Goal: Transaction & Acquisition: Download file/media

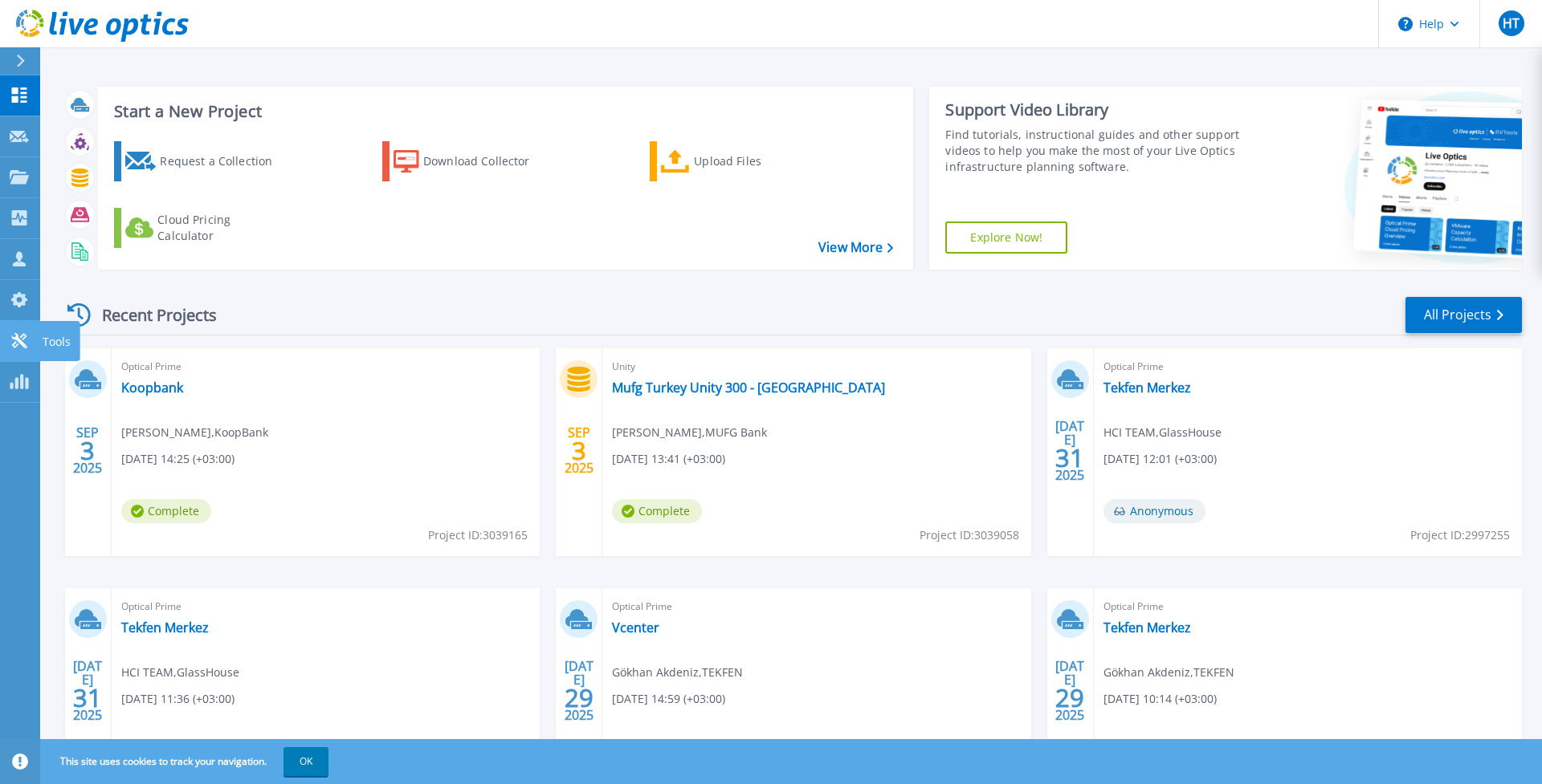
click at [41, 341] on div "Tools" at bounding box center [60, 341] width 40 height 40
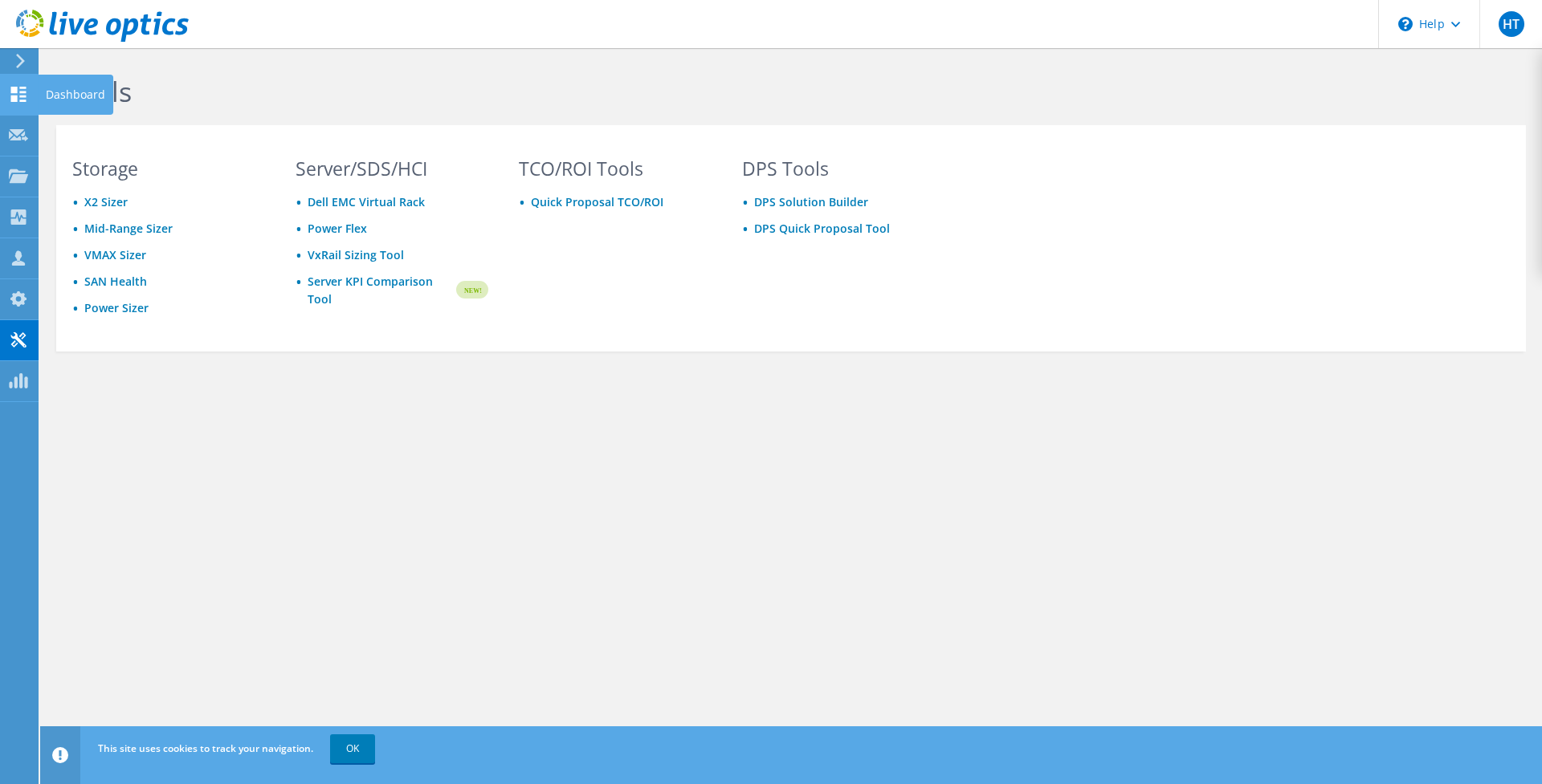
click at [22, 95] on use at bounding box center [19, 94] width 15 height 15
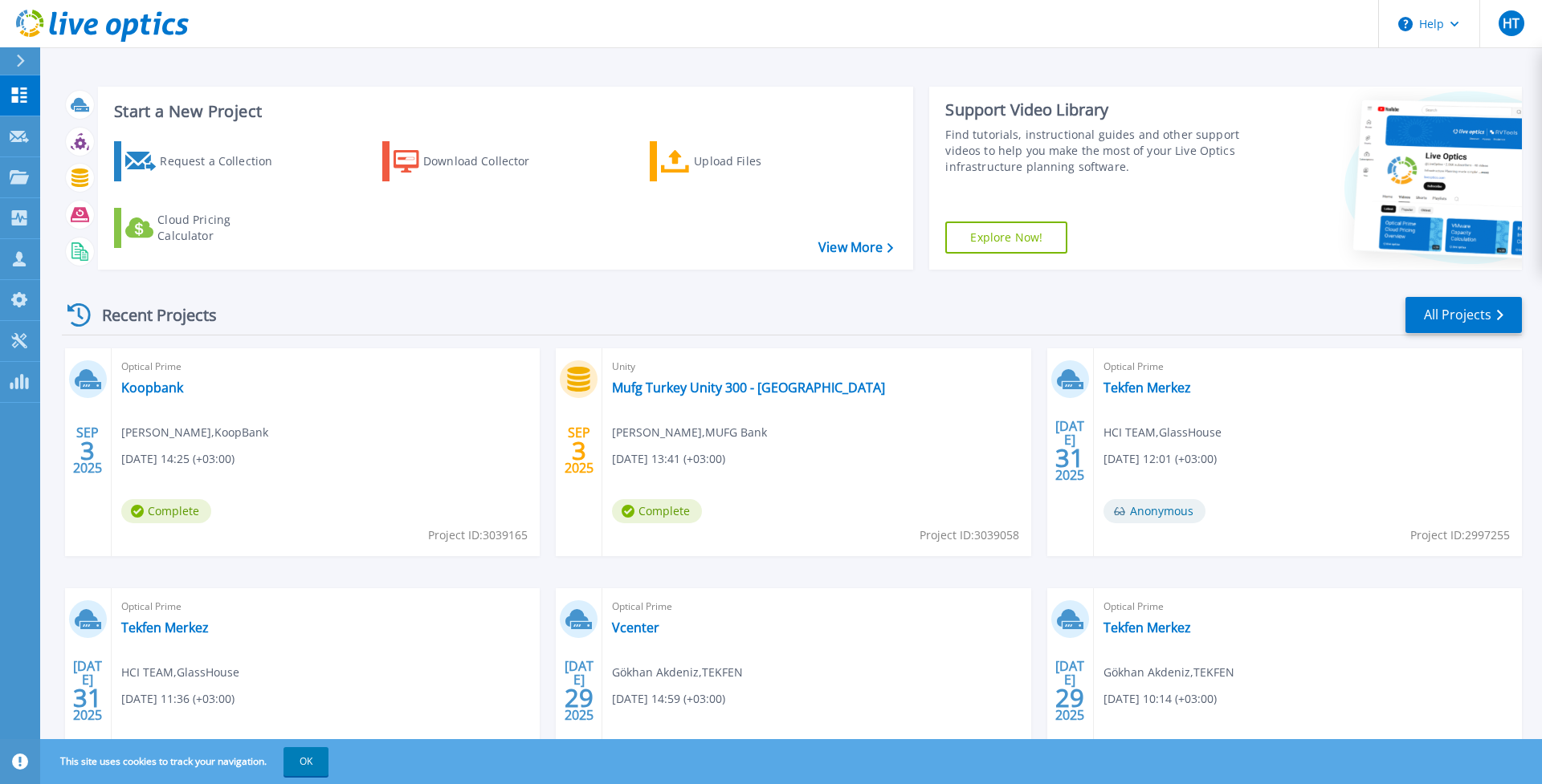
click at [18, 56] on icon at bounding box center [21, 61] width 8 height 12
click at [370, 286] on div "Recent Projects All Projects SEP 3 2025 Optical Prime Koopbank Talat Yalkut , K…" at bounding box center [791, 561] width 1460 height 558
click at [172, 394] on link "Koopbank" at bounding box center [152, 387] width 62 height 16
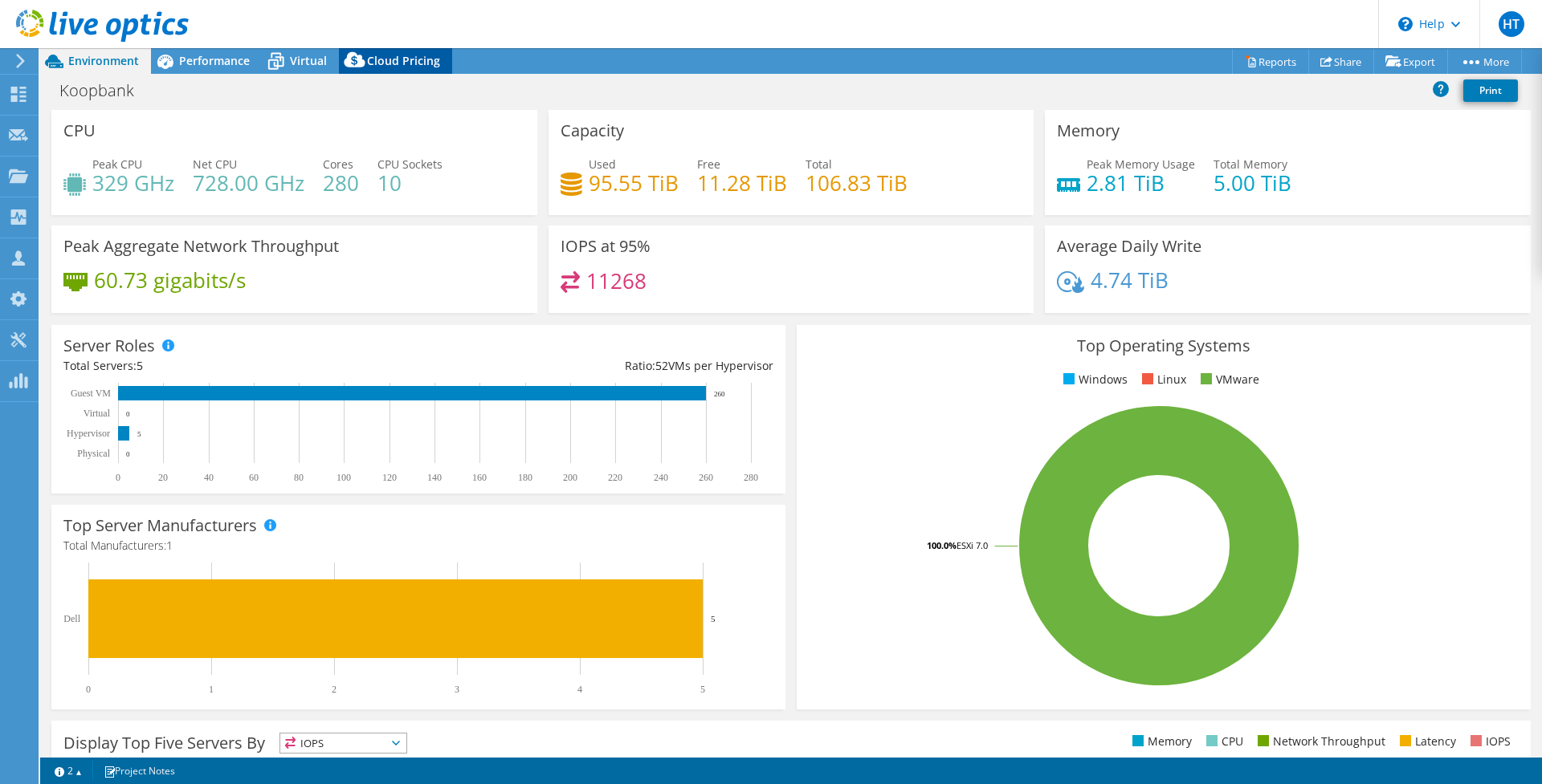
select select "USD"
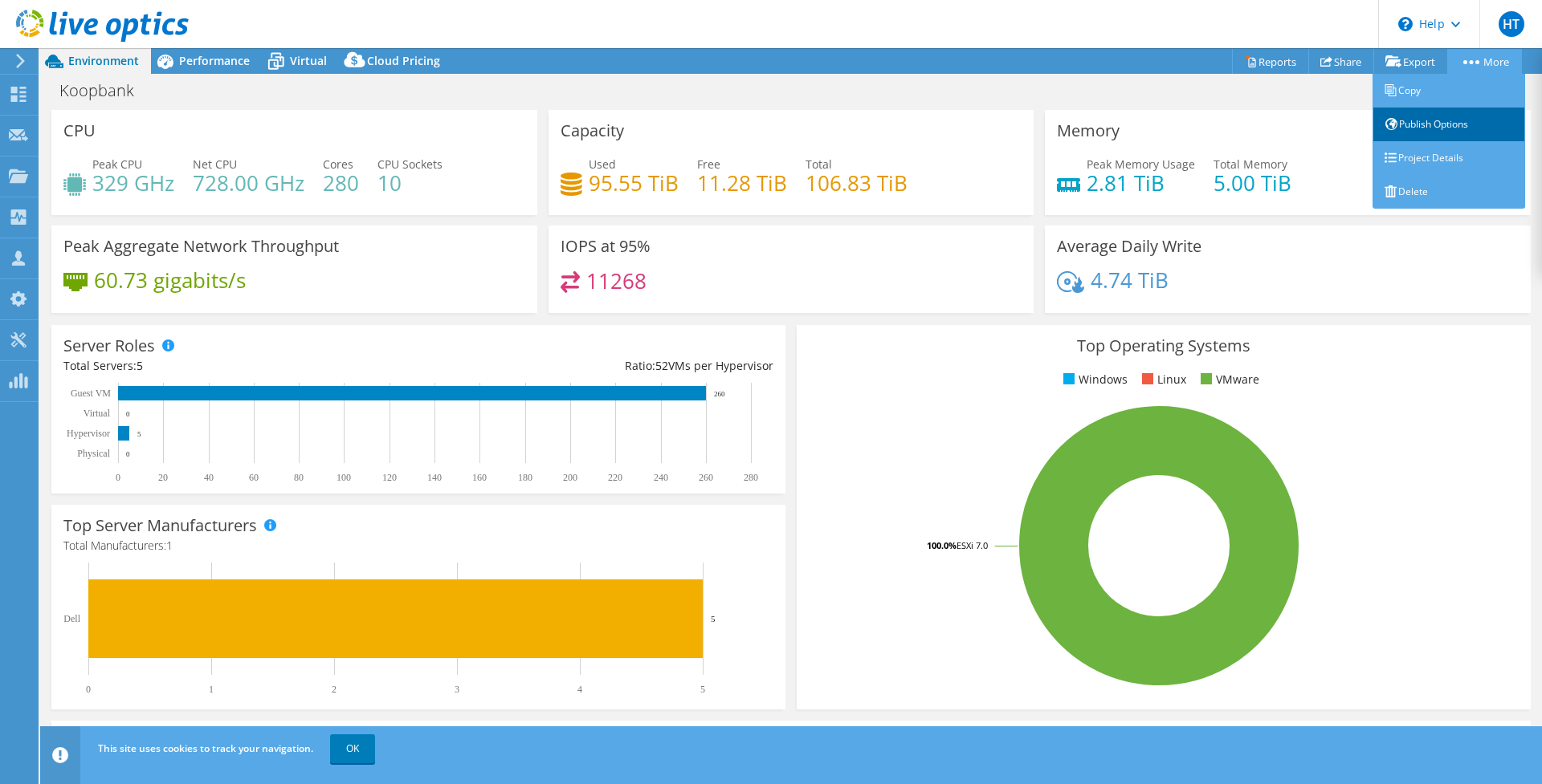
click at [1459, 124] on link "Publish Options" at bounding box center [1449, 124] width 153 height 34
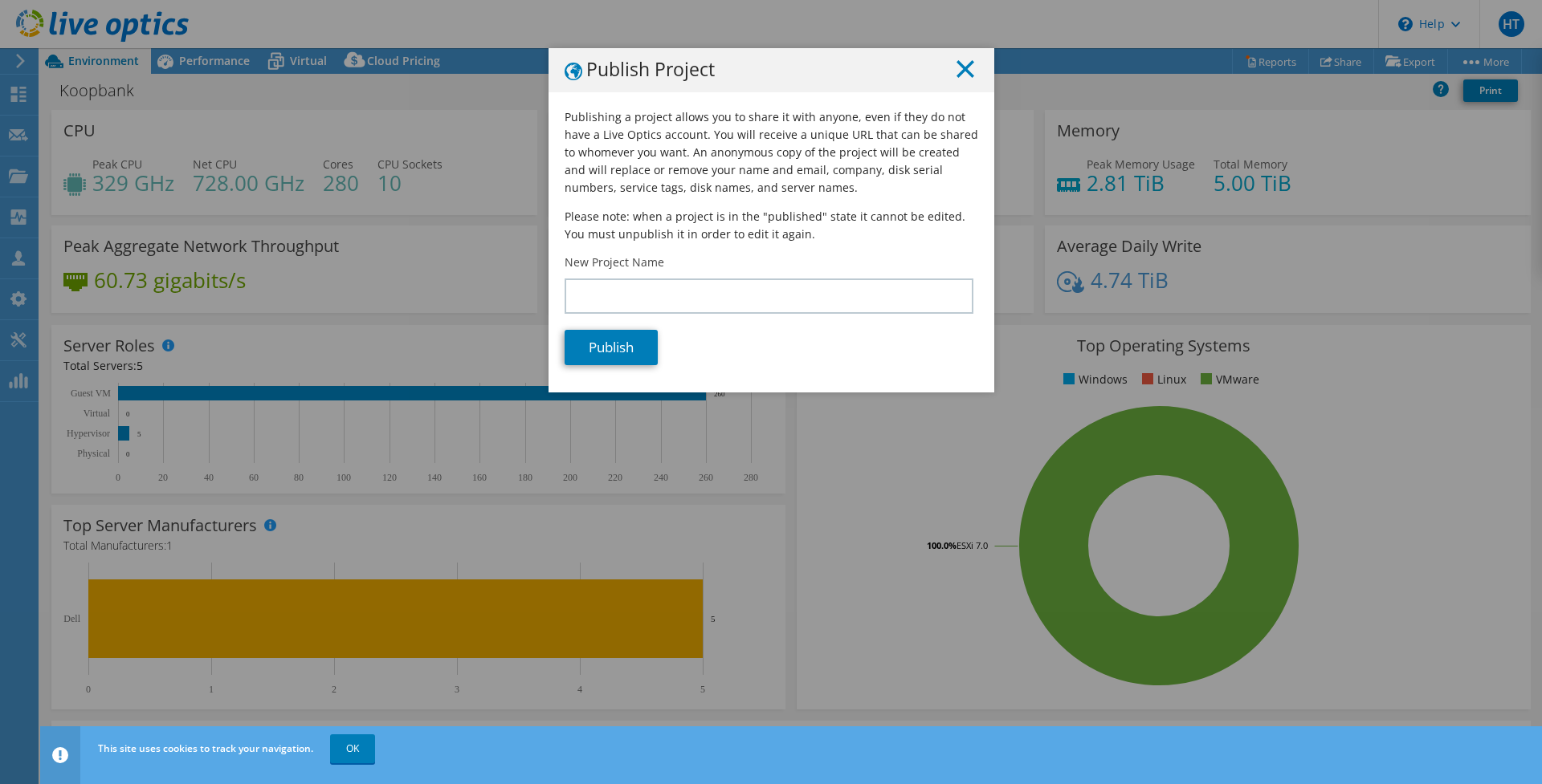
click at [967, 75] on icon at bounding box center [965, 69] width 17 height 17
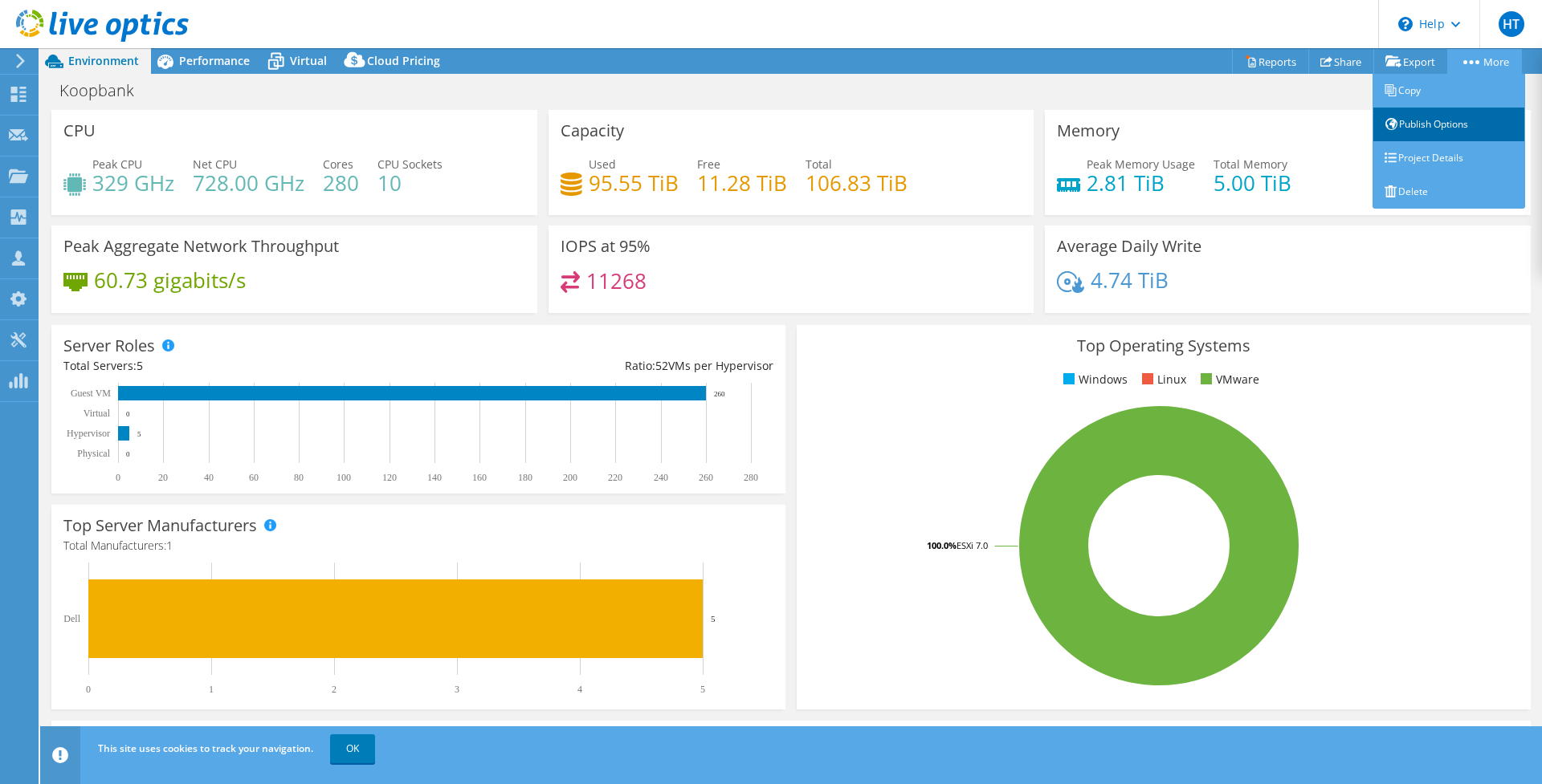
click at [1424, 122] on link "Publish Options" at bounding box center [1449, 124] width 153 height 34
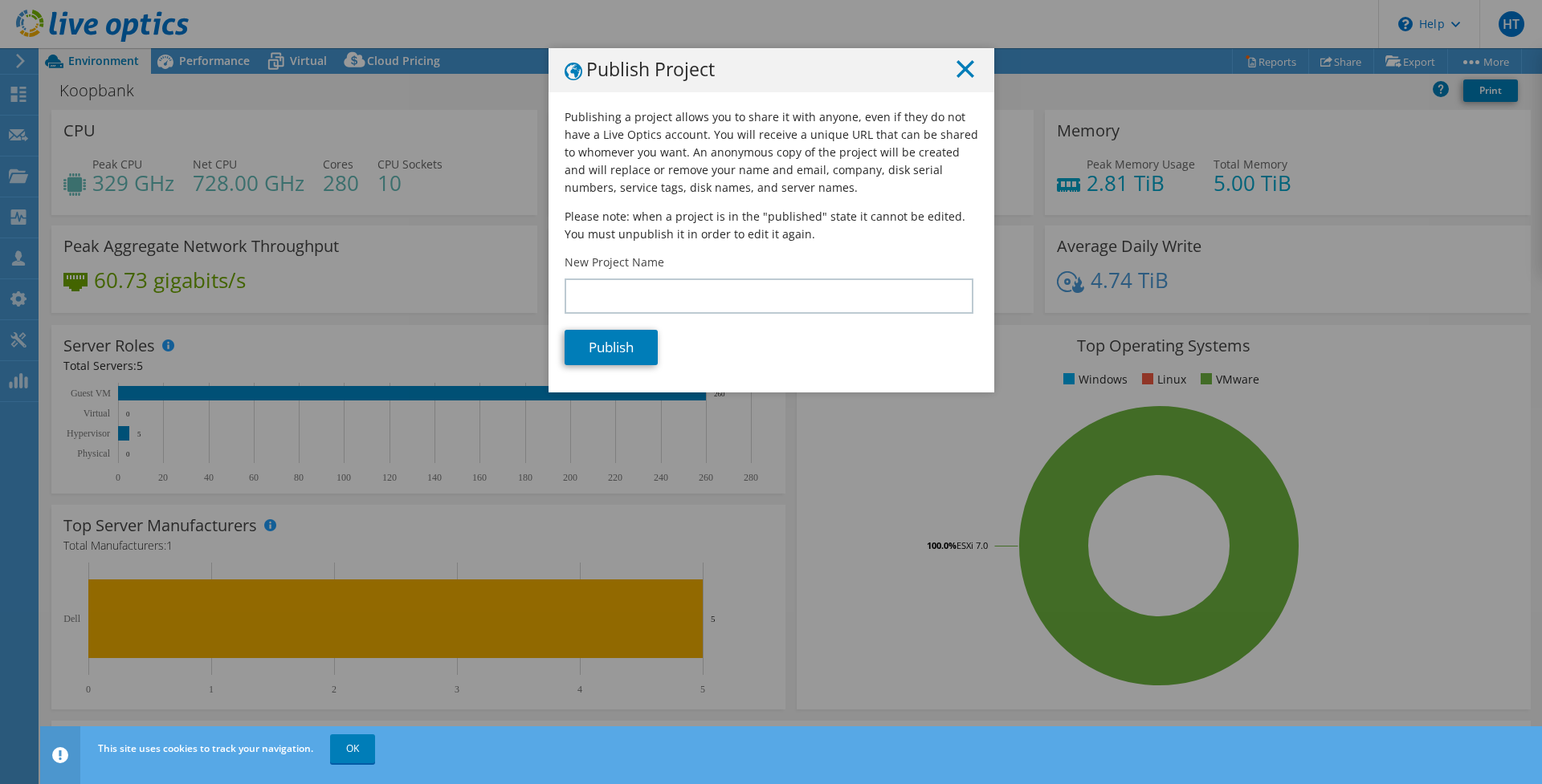
click at [968, 71] on line at bounding box center [965, 68] width 16 height 16
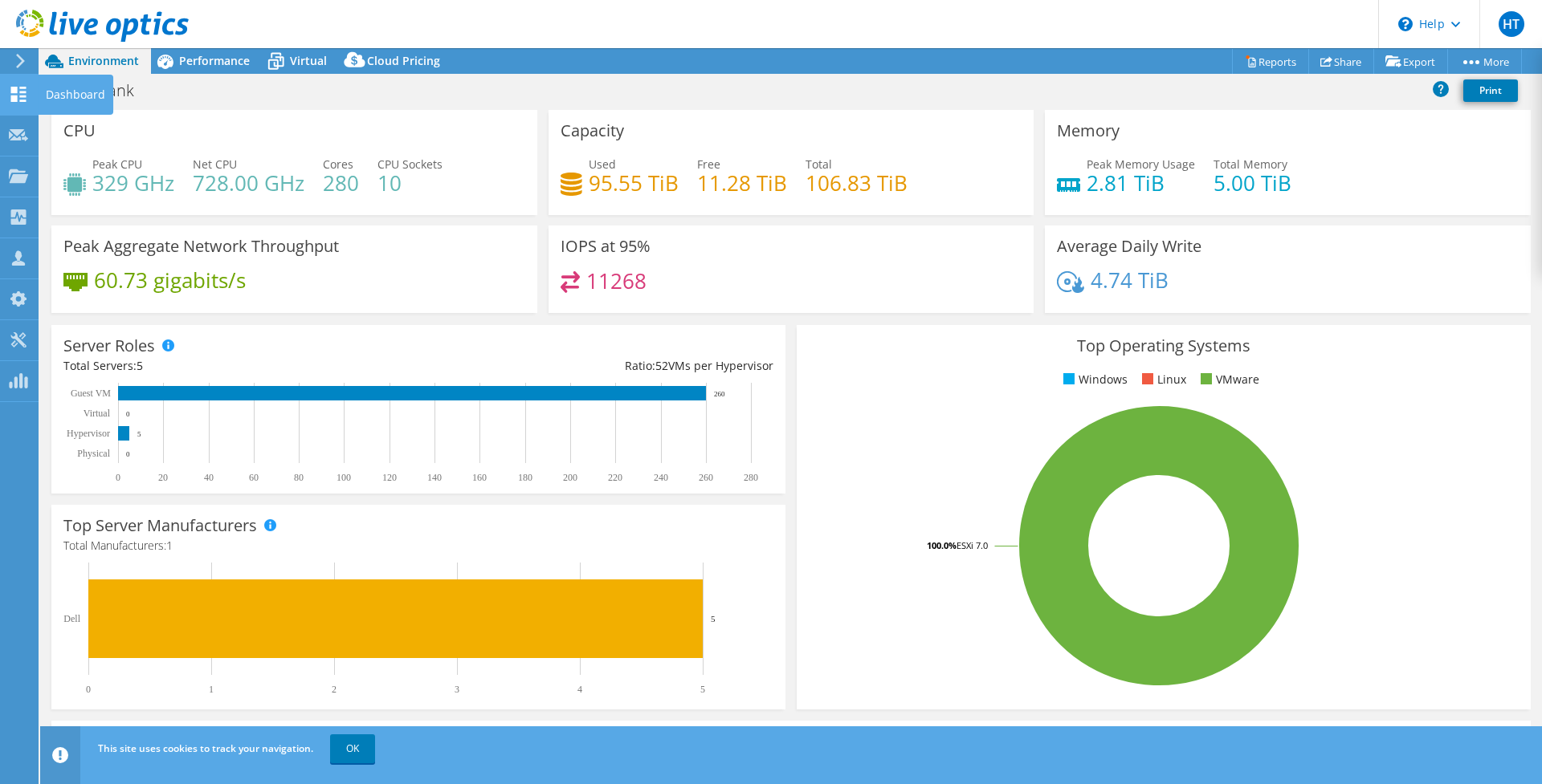
click at [16, 98] on use at bounding box center [19, 94] width 15 height 15
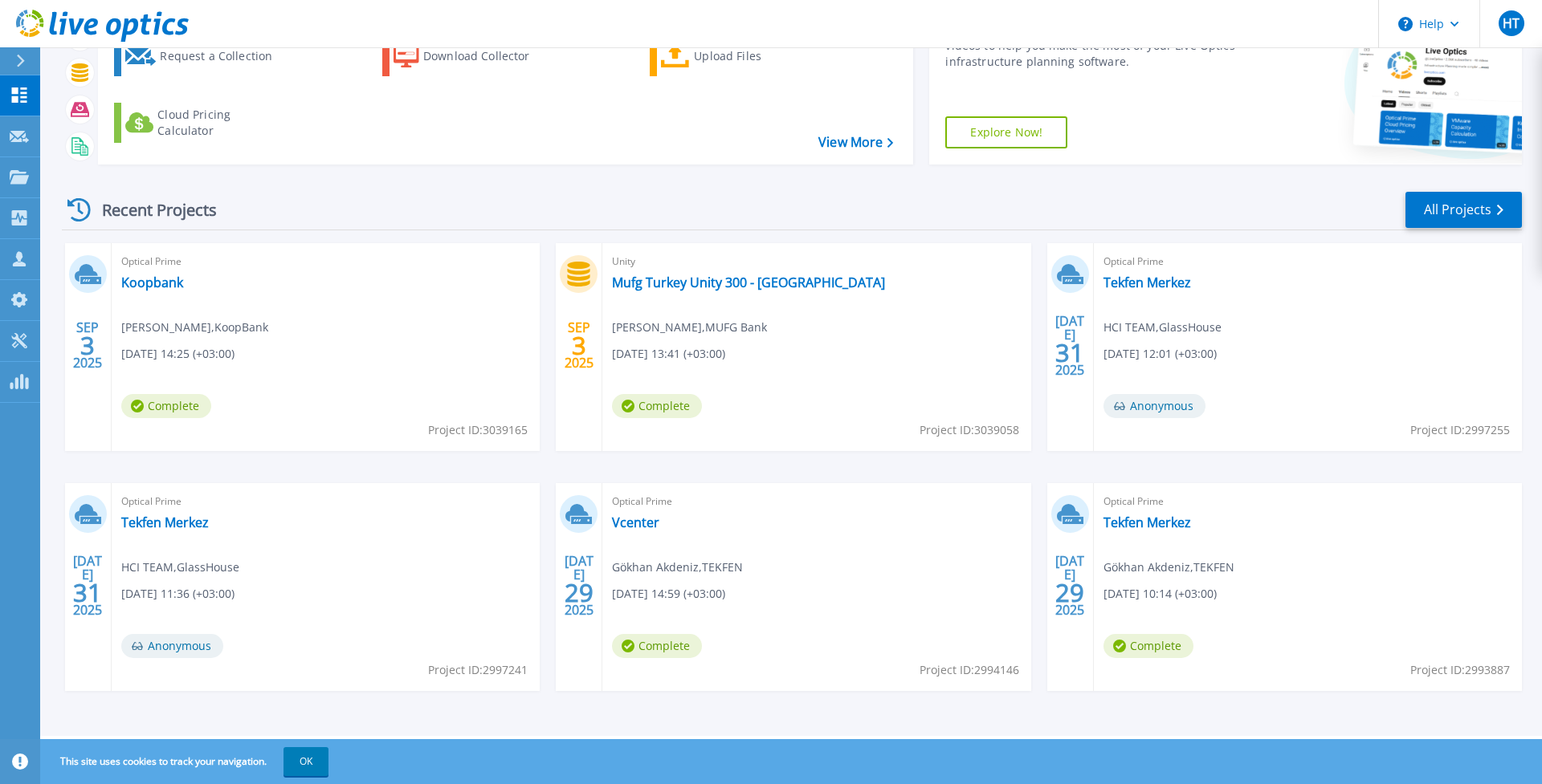
scroll to position [105, 0]
click at [651, 522] on link "Vcenter" at bounding box center [634, 522] width 47 height 16
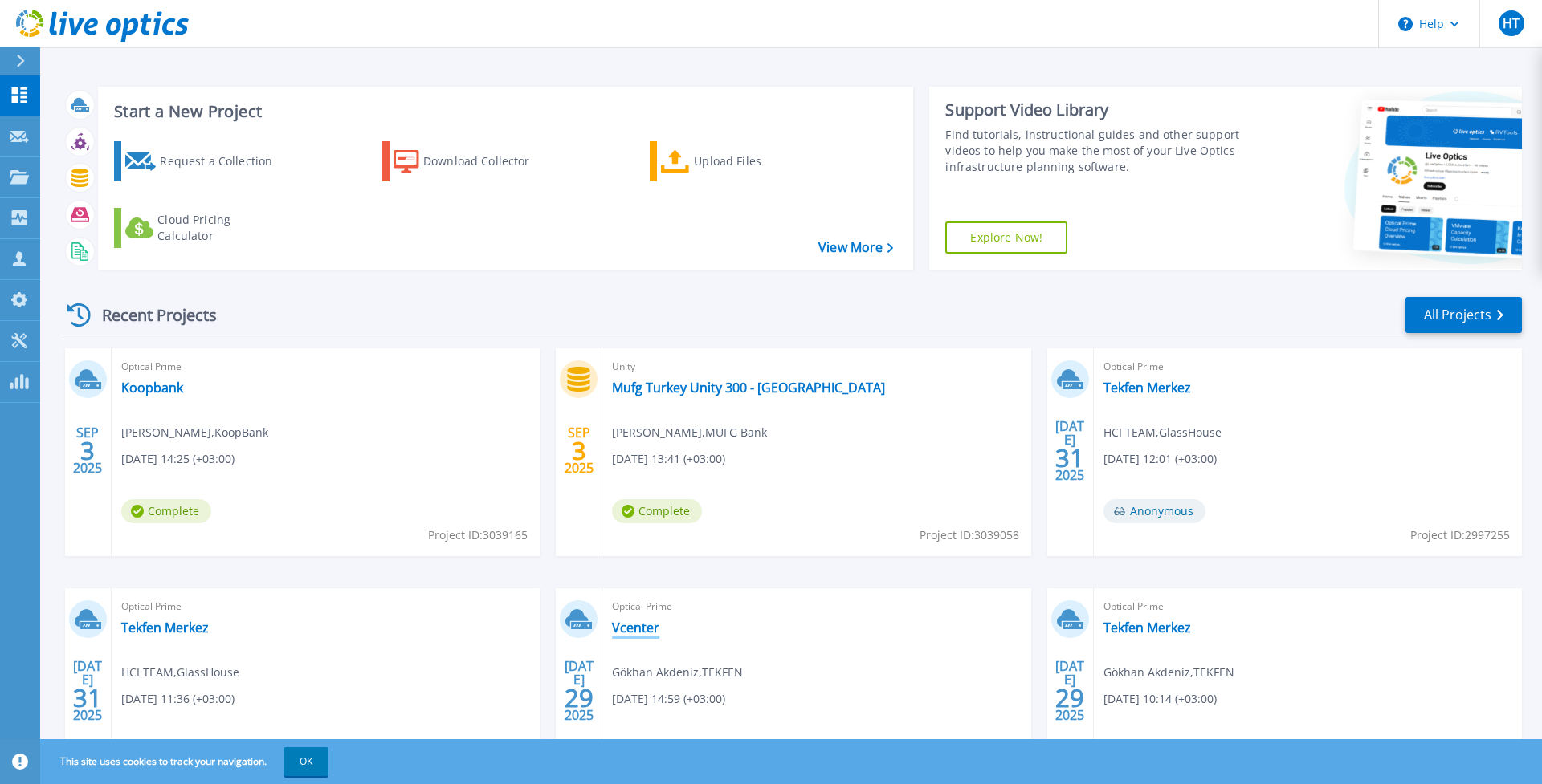
click at [644, 628] on link "Vcenter" at bounding box center [634, 627] width 47 height 16
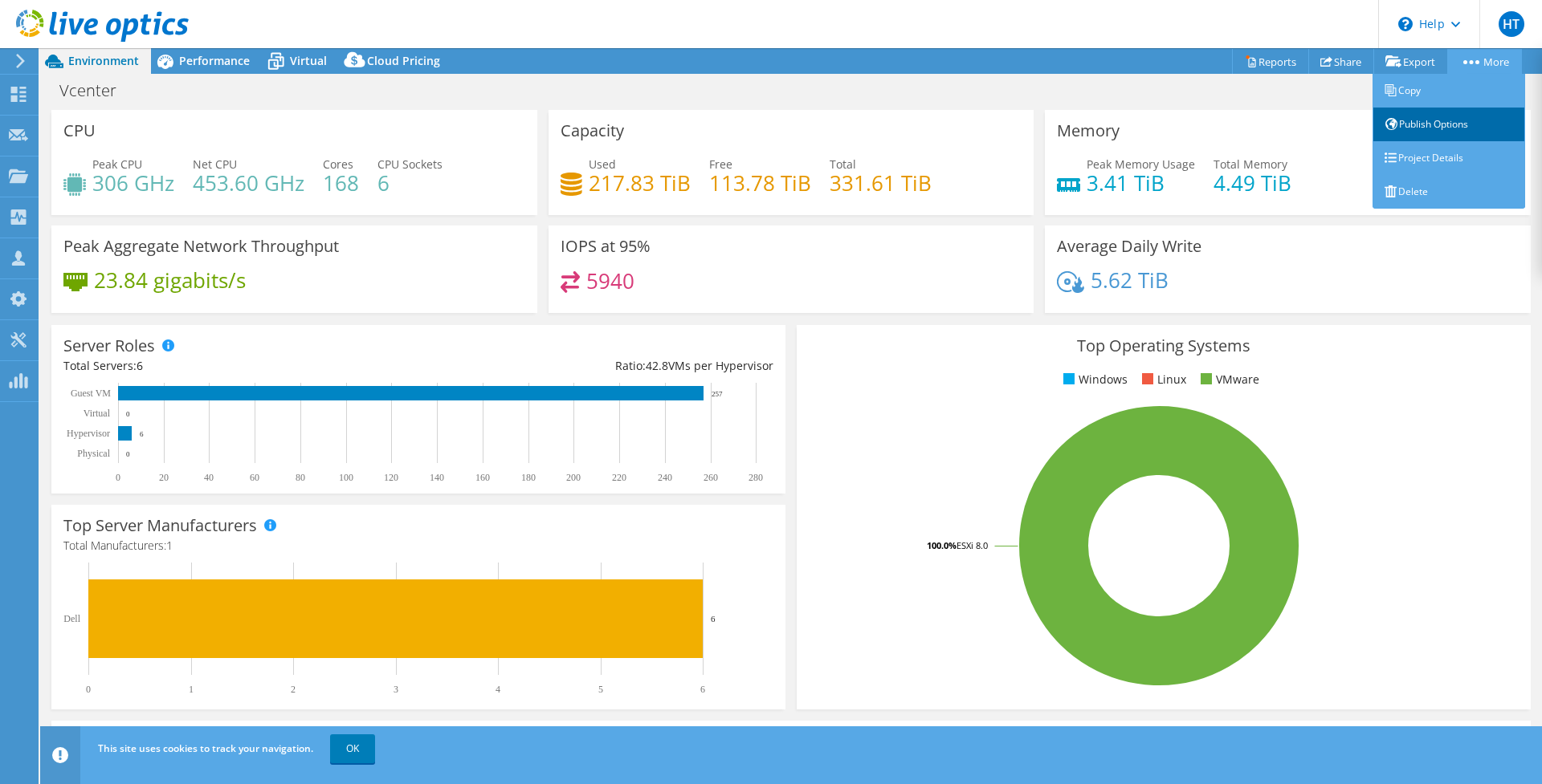
click at [1422, 126] on link "Publish Options" at bounding box center [1449, 124] width 153 height 34
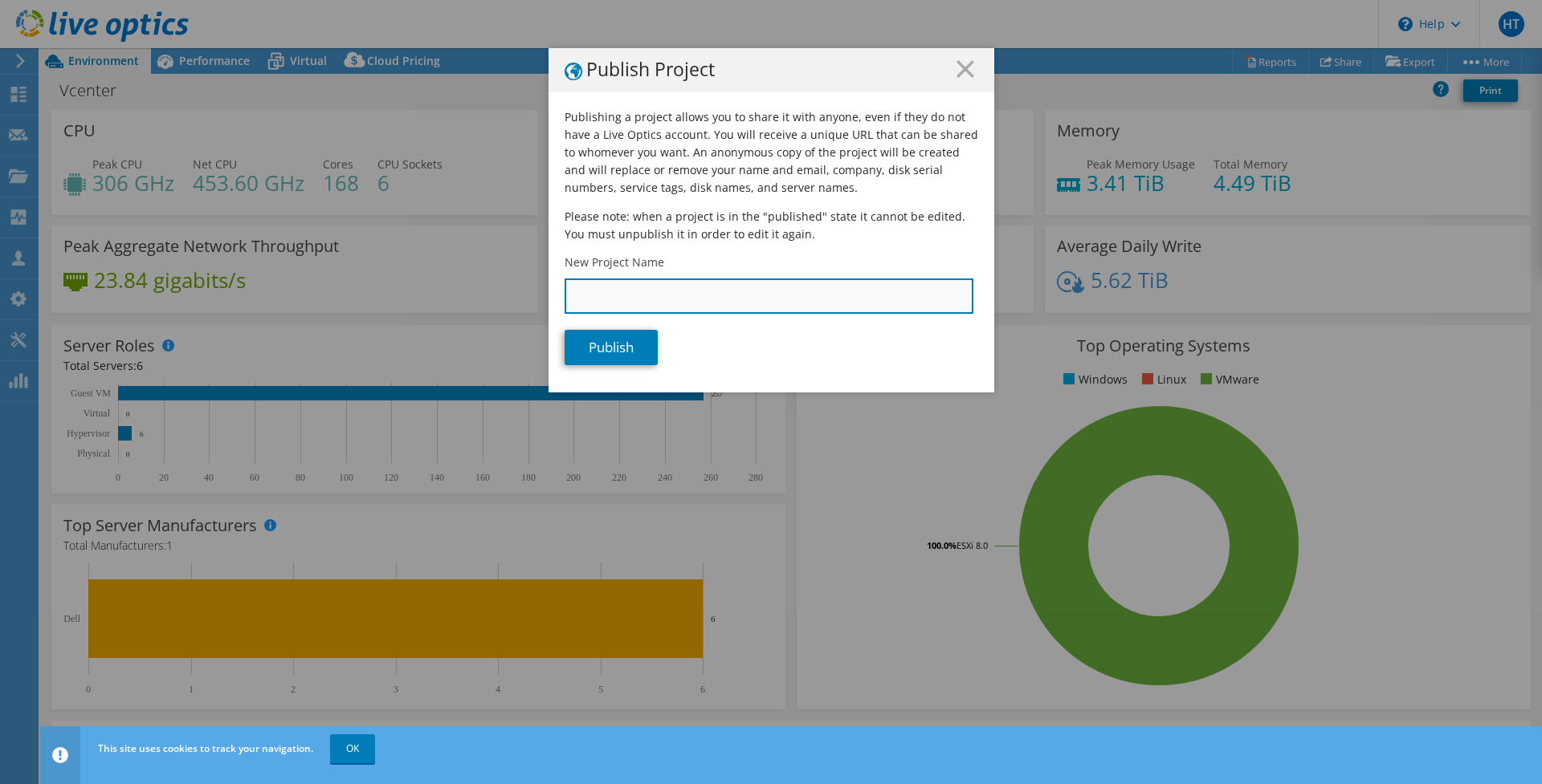
click at [695, 301] on input "New Project Name" at bounding box center [768, 296] width 409 height 36
type input "T"
type input "Test Publish"
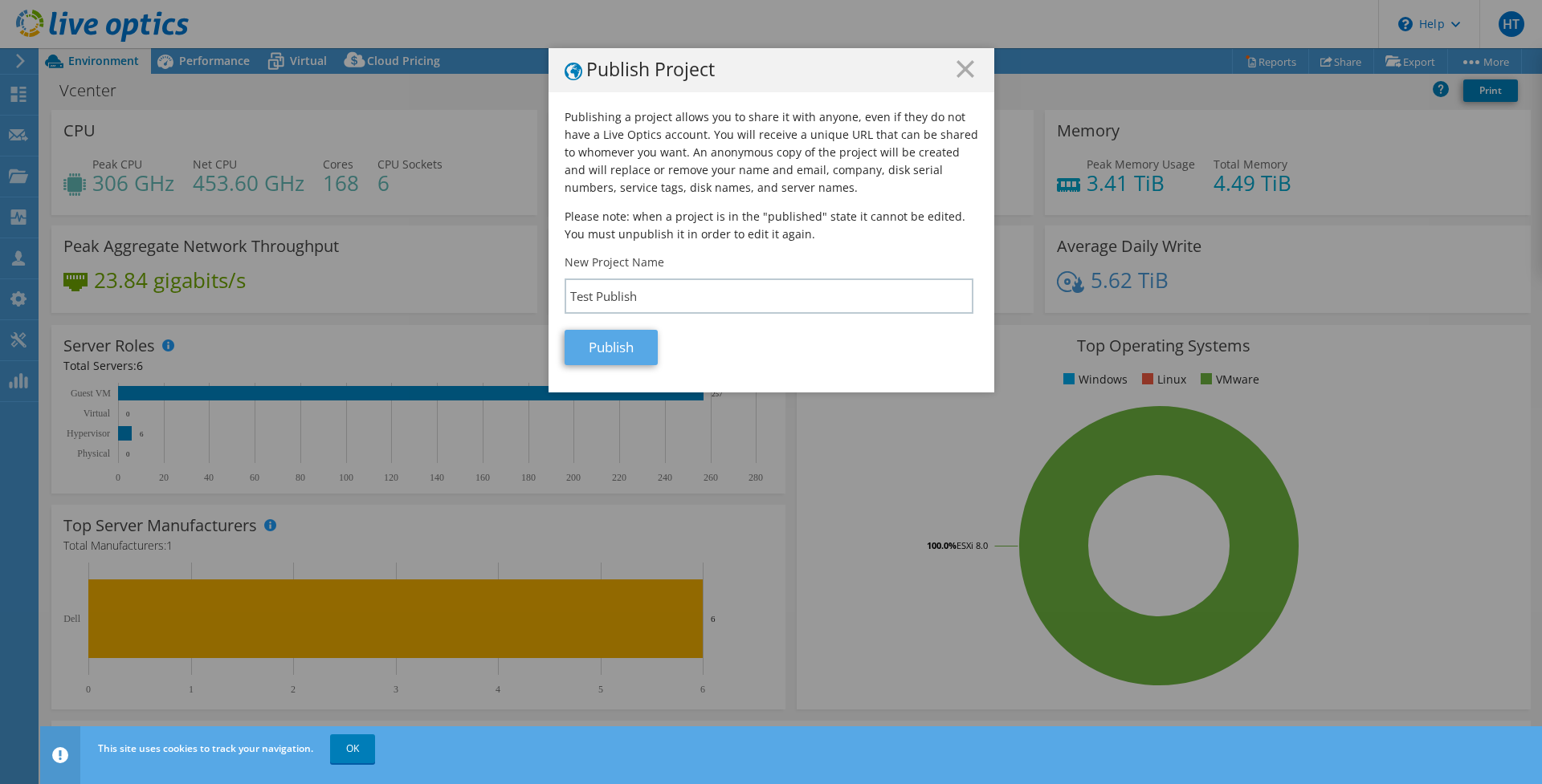
click at [638, 342] on link "Publish" at bounding box center [610, 347] width 93 height 36
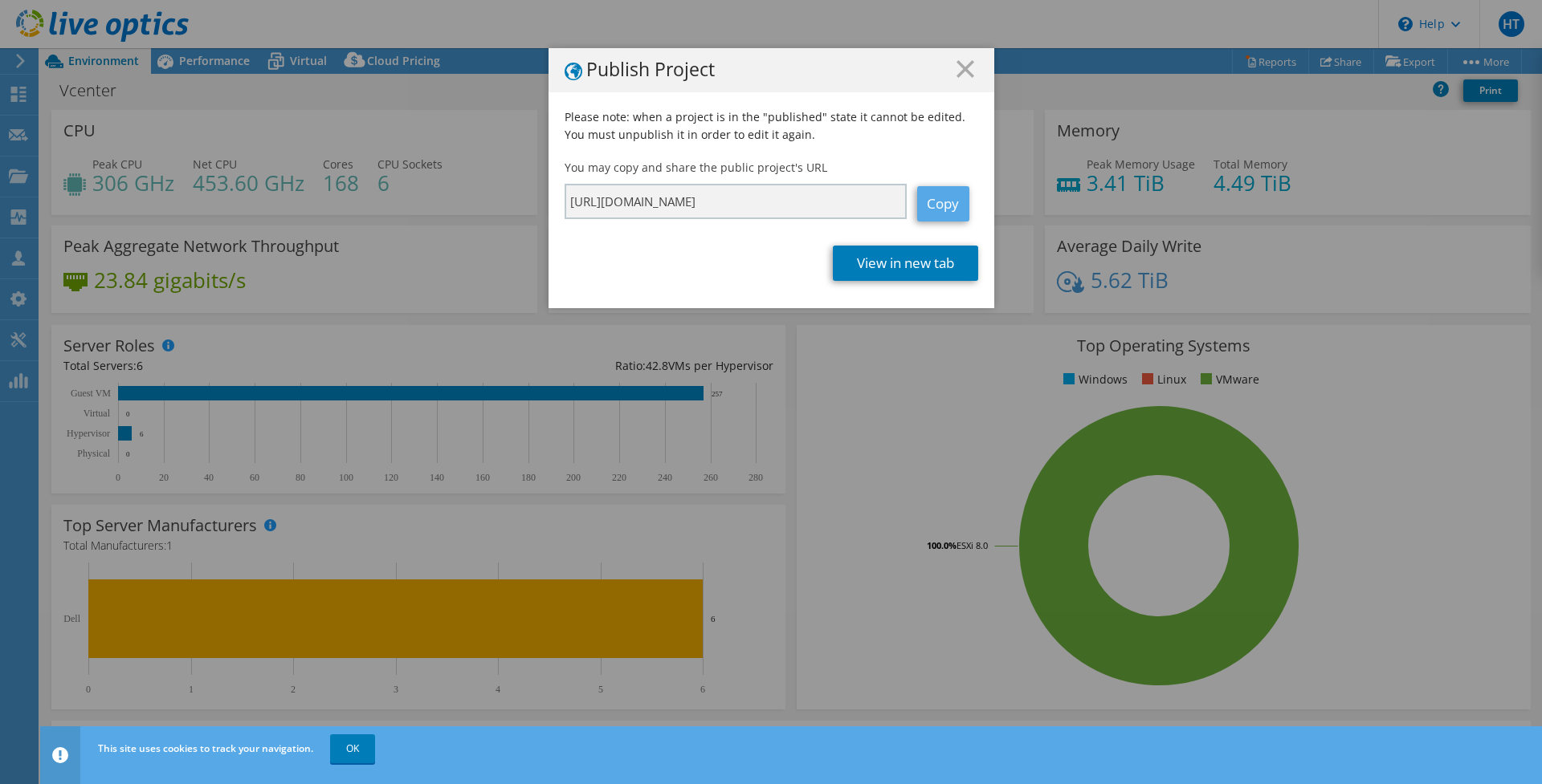
click at [937, 205] on link "Copy" at bounding box center [943, 204] width 52 height 36
click at [963, 65] on line at bounding box center [965, 68] width 16 height 16
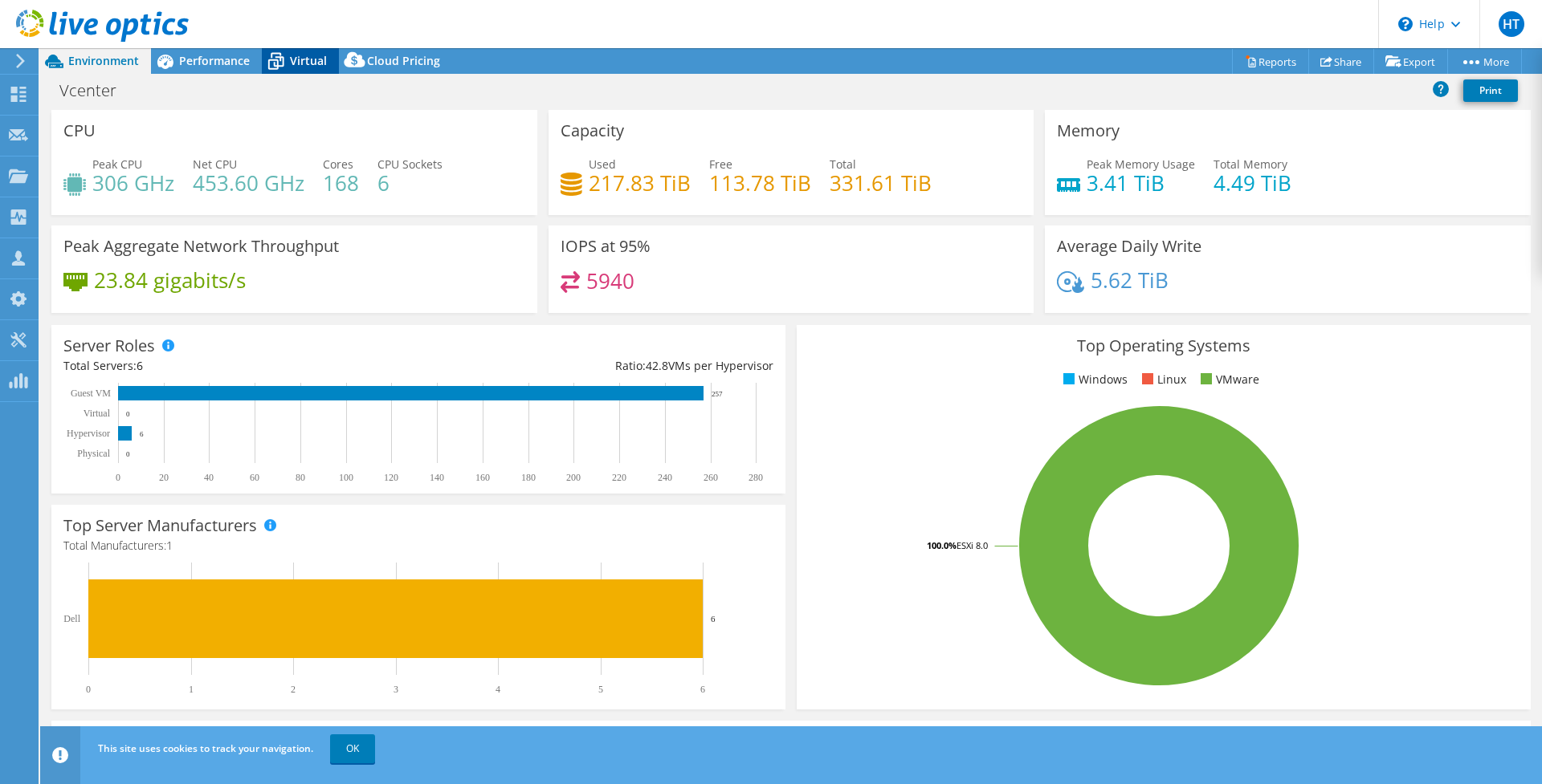
click at [300, 67] on span "Virtual" at bounding box center [309, 61] width 37 height 15
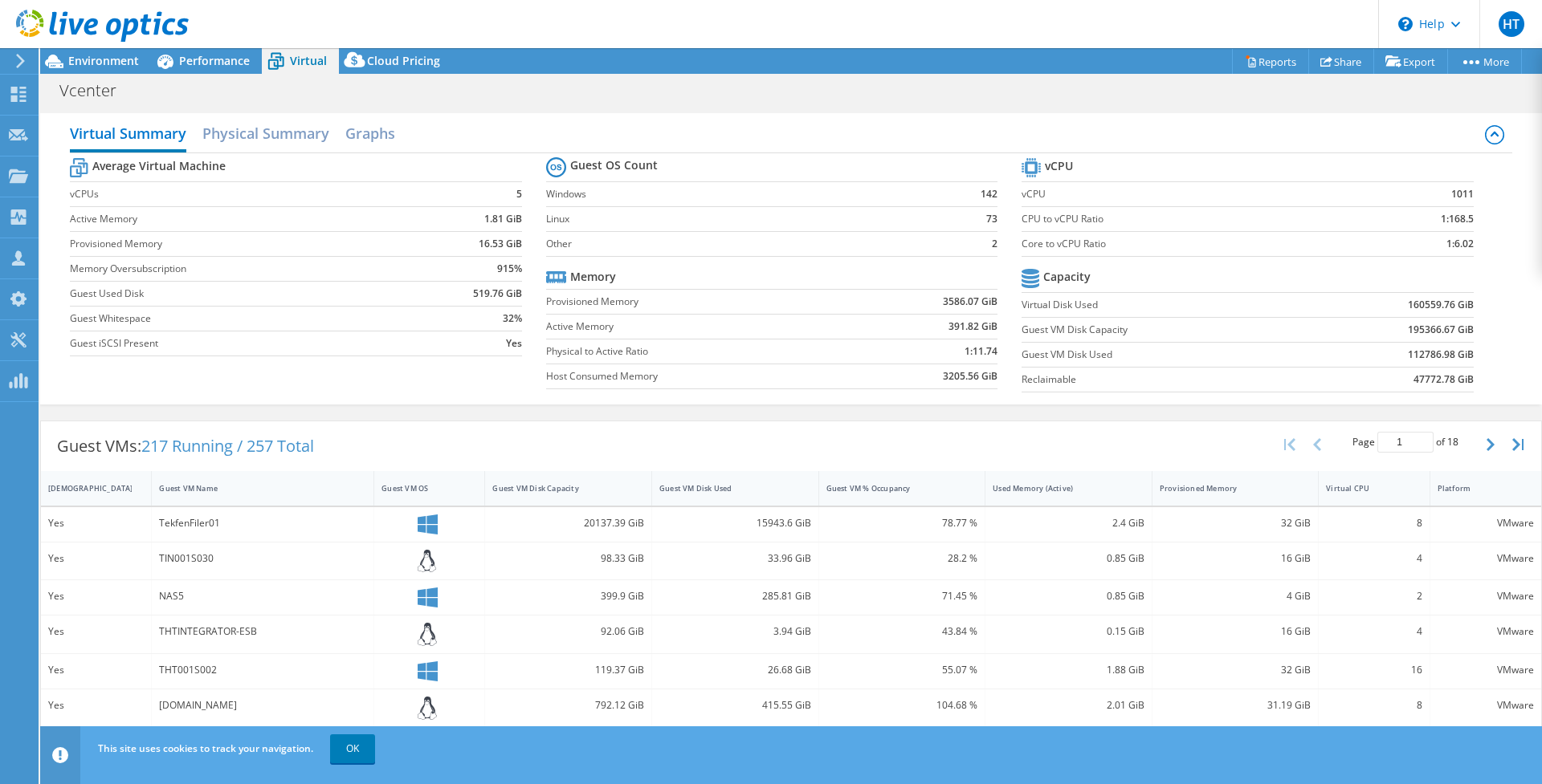
drag, startPoint x: 332, startPoint y: 444, endPoint x: 25, endPoint y: 446, distance: 307.0
click at [25, 446] on div "HT Partner Team Member HCI TEAM hci-team@glasshouse.com.tr GlassHouse My Profil…" at bounding box center [771, 392] width 1542 height 784
click at [554, 34] on header "HT Partner Team Member HCI TEAM hci-team@glasshouse.com.tr GlassHouse My Profil…" at bounding box center [771, 24] width 1542 height 48
drag, startPoint x: 330, startPoint y: 446, endPoint x: 61, endPoint y: 448, distance: 269.0
click at [61, 448] on div "Guest VMs: 217 Running / 257 Total" at bounding box center [186, 447] width 289 height 50
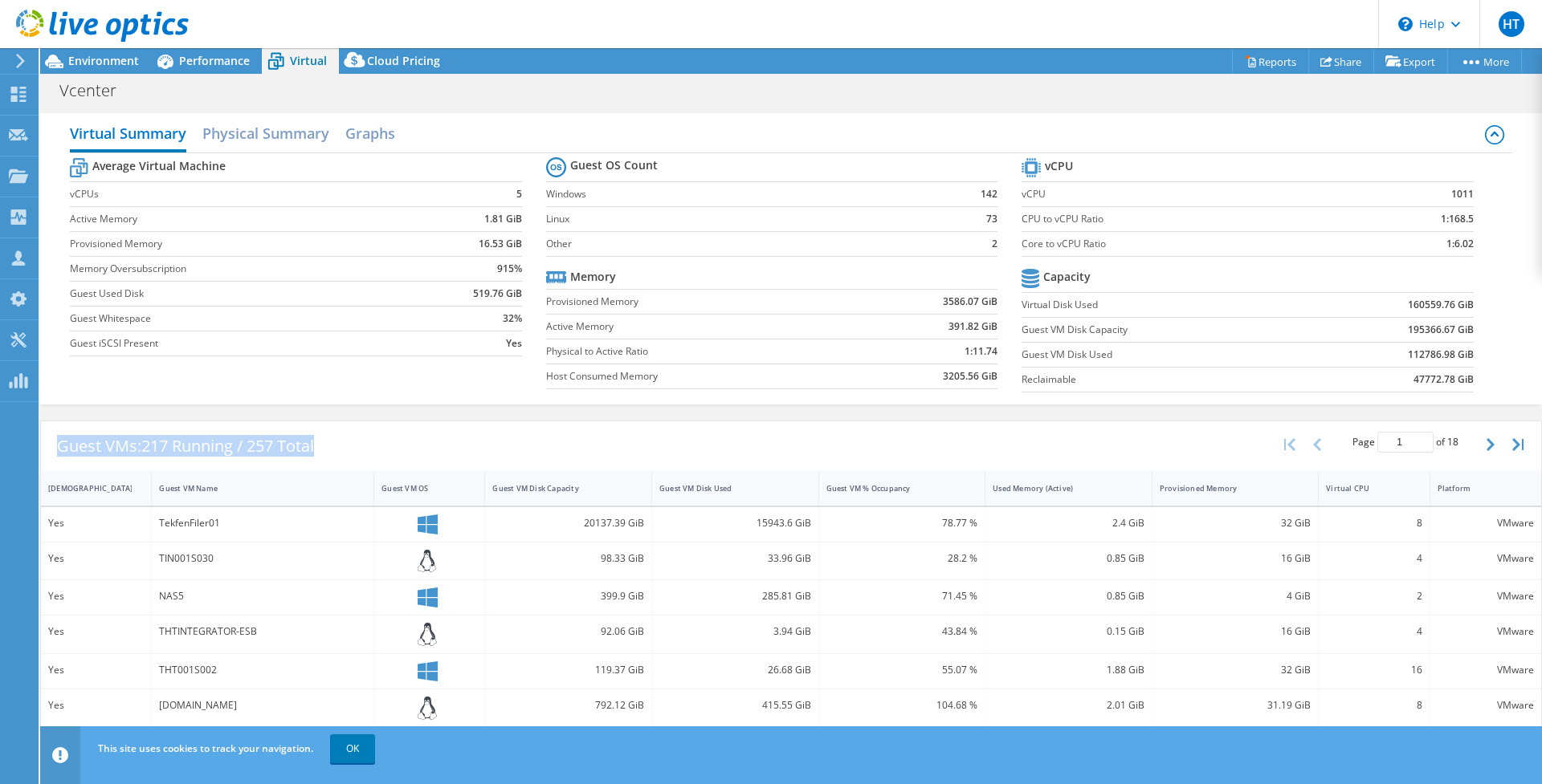
copy div "Guest VMs: 217 Running / 257 Total"
click at [349, 743] on link "OK" at bounding box center [352, 748] width 45 height 29
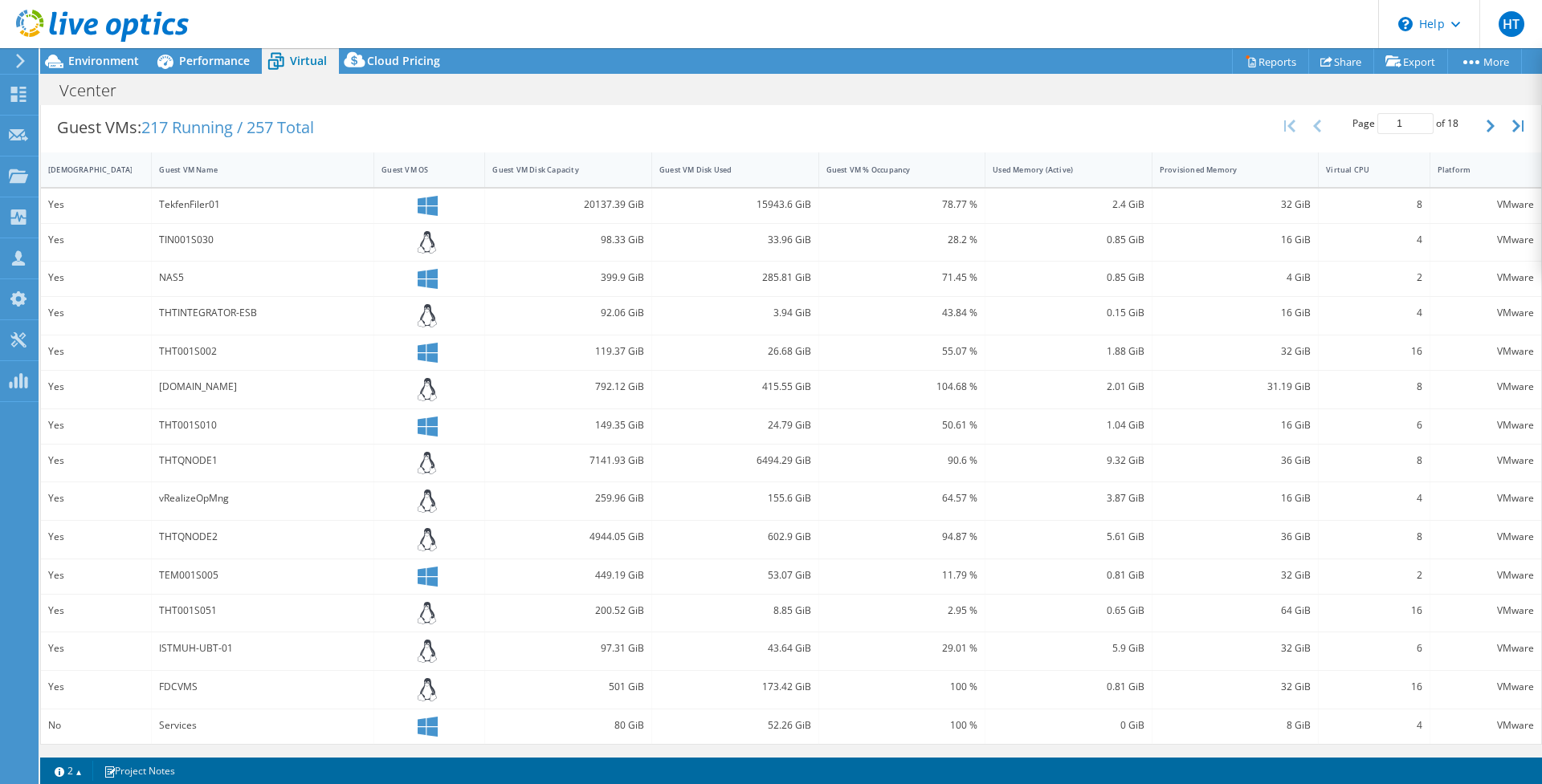
scroll to position [321, 0]
click at [302, 65] on span "Virtual" at bounding box center [309, 61] width 37 height 15
click at [105, 61] on span "Environment" at bounding box center [104, 61] width 71 height 15
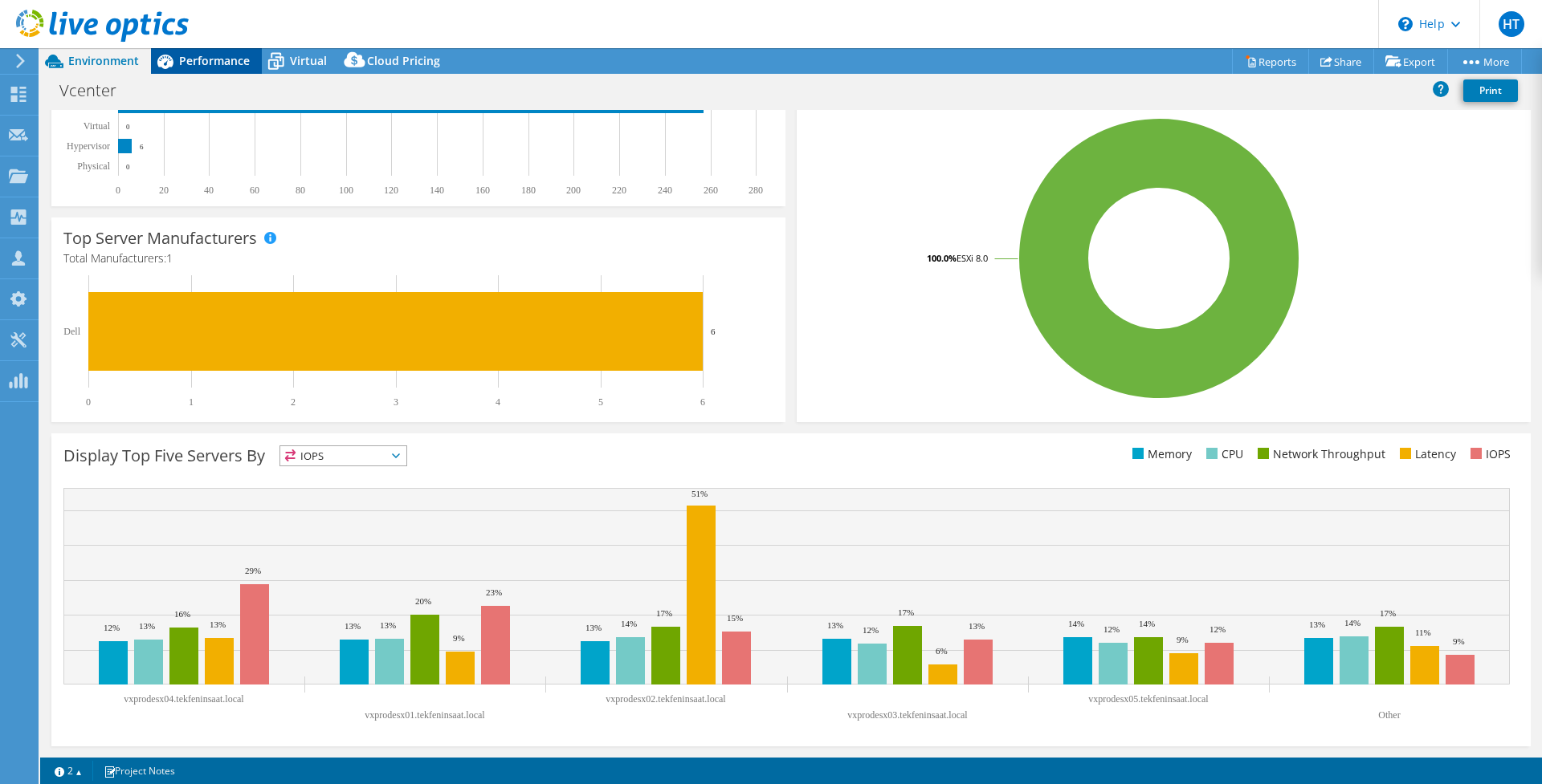
click at [236, 58] on span "Performance" at bounding box center [214, 61] width 71 height 15
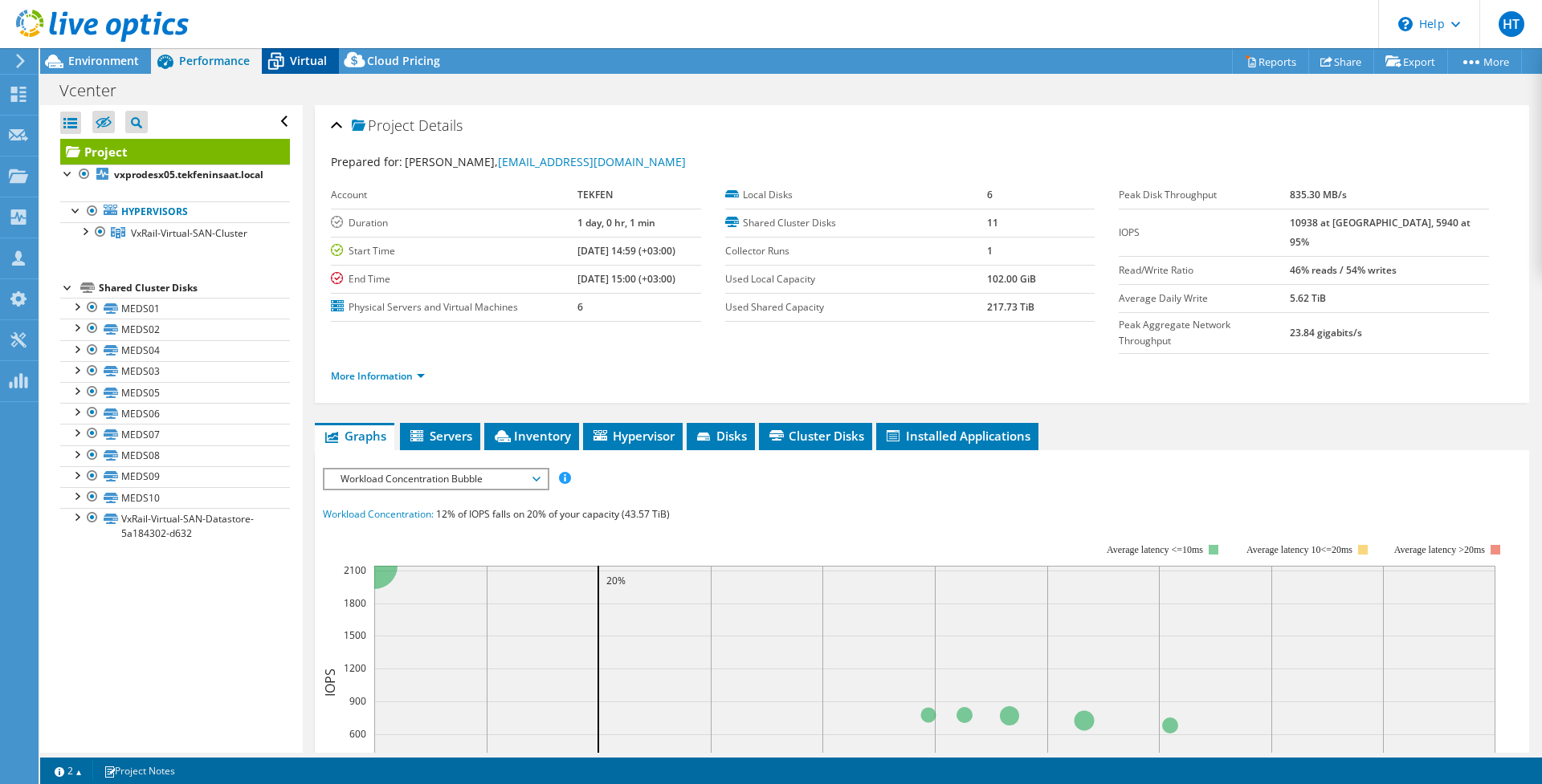
click at [279, 59] on icon at bounding box center [275, 61] width 28 height 28
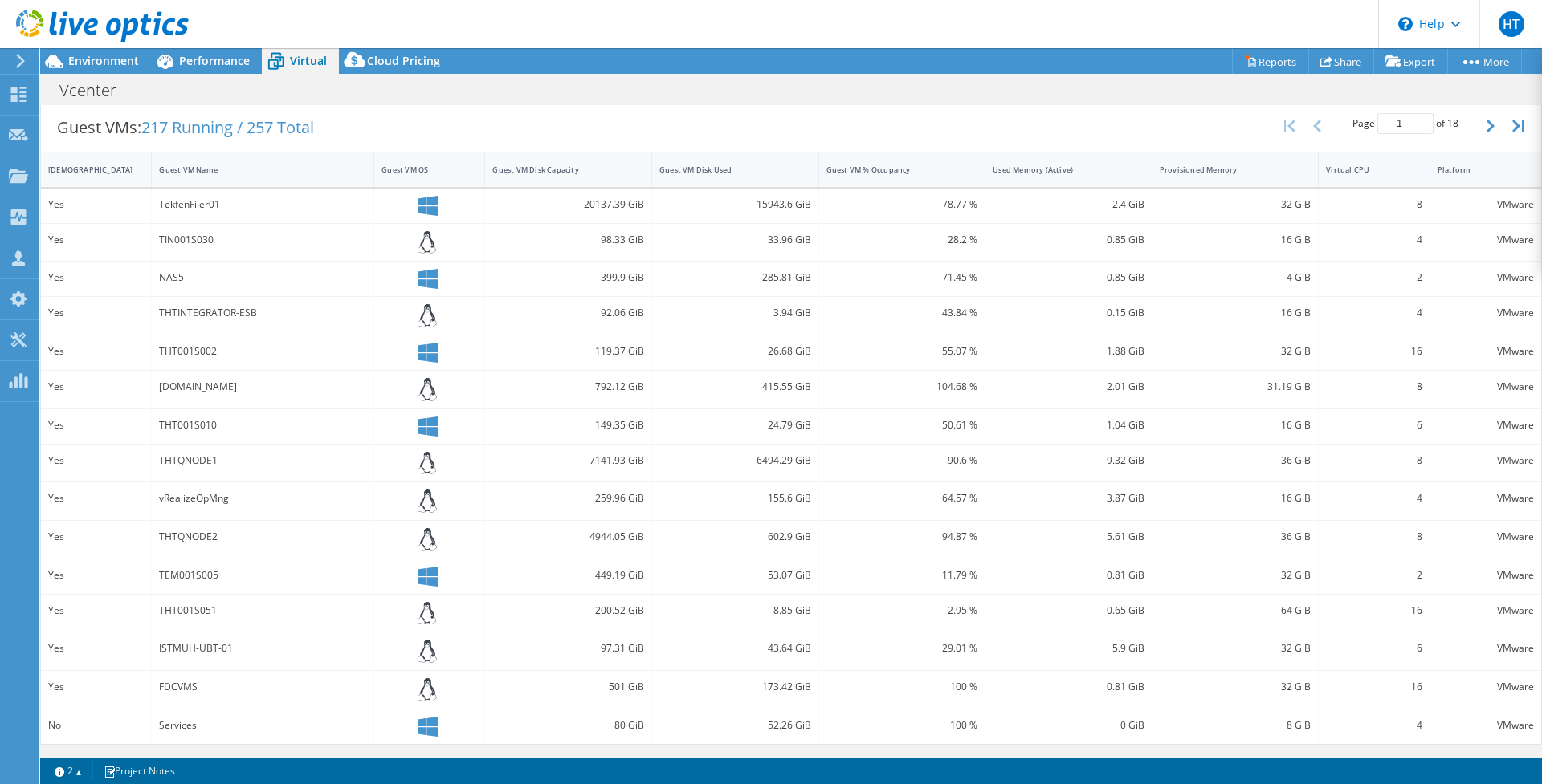
scroll to position [321, 0]
click at [142, 771] on link "Project Notes" at bounding box center [139, 771] width 94 height 20
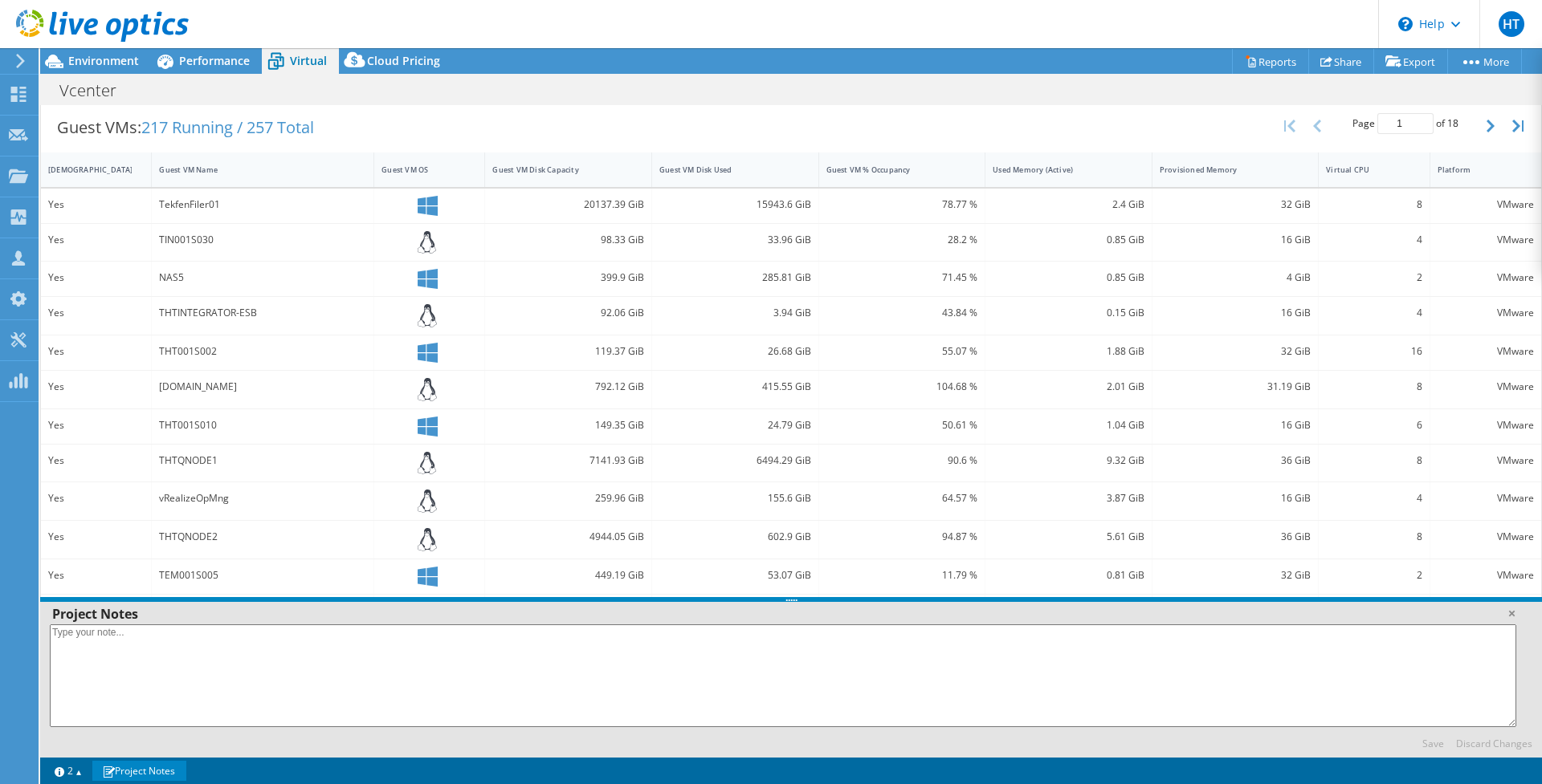
click at [142, 771] on link "Project Notes" at bounding box center [139, 771] width 94 height 20
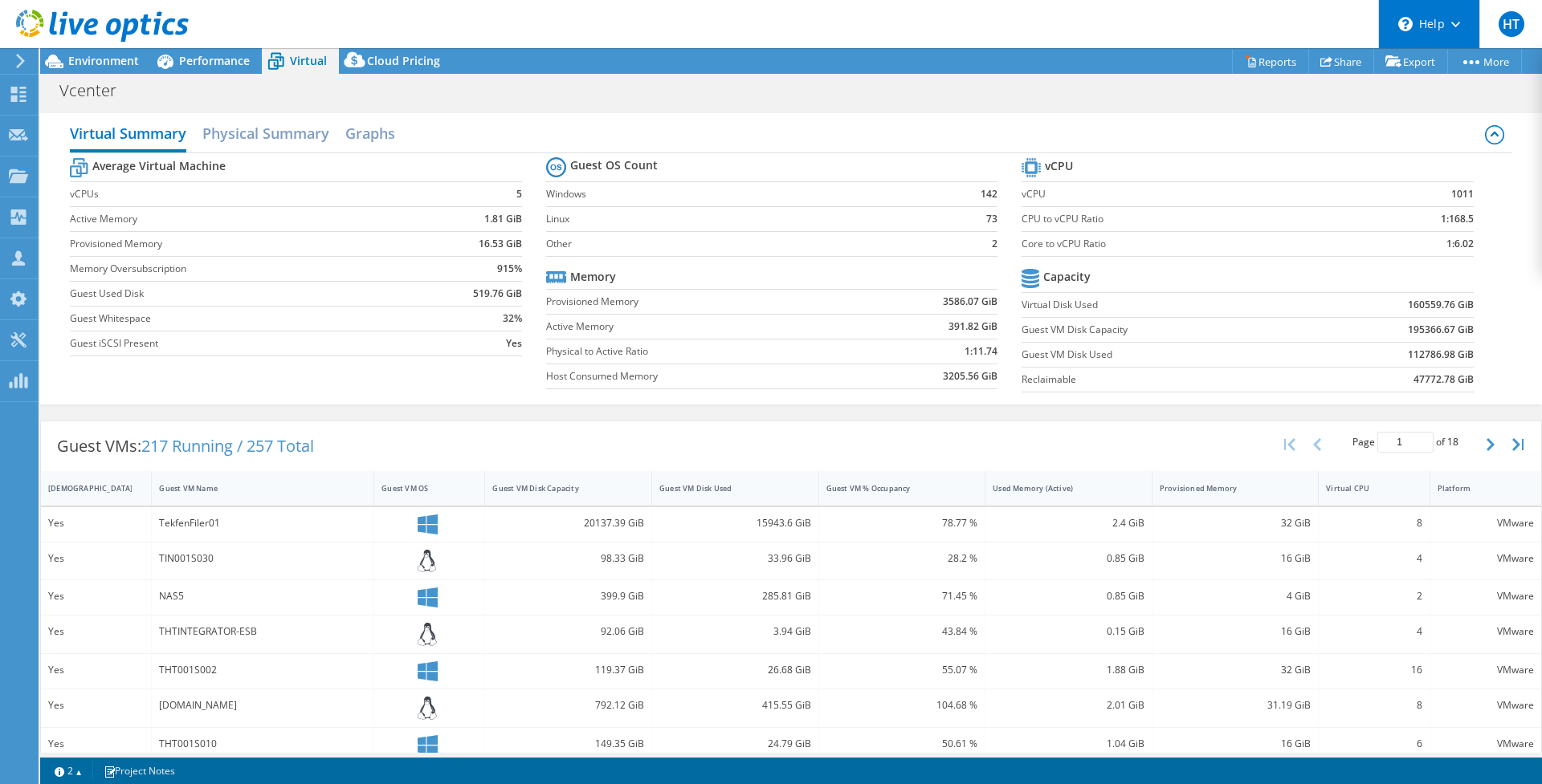
scroll to position [0, 0]
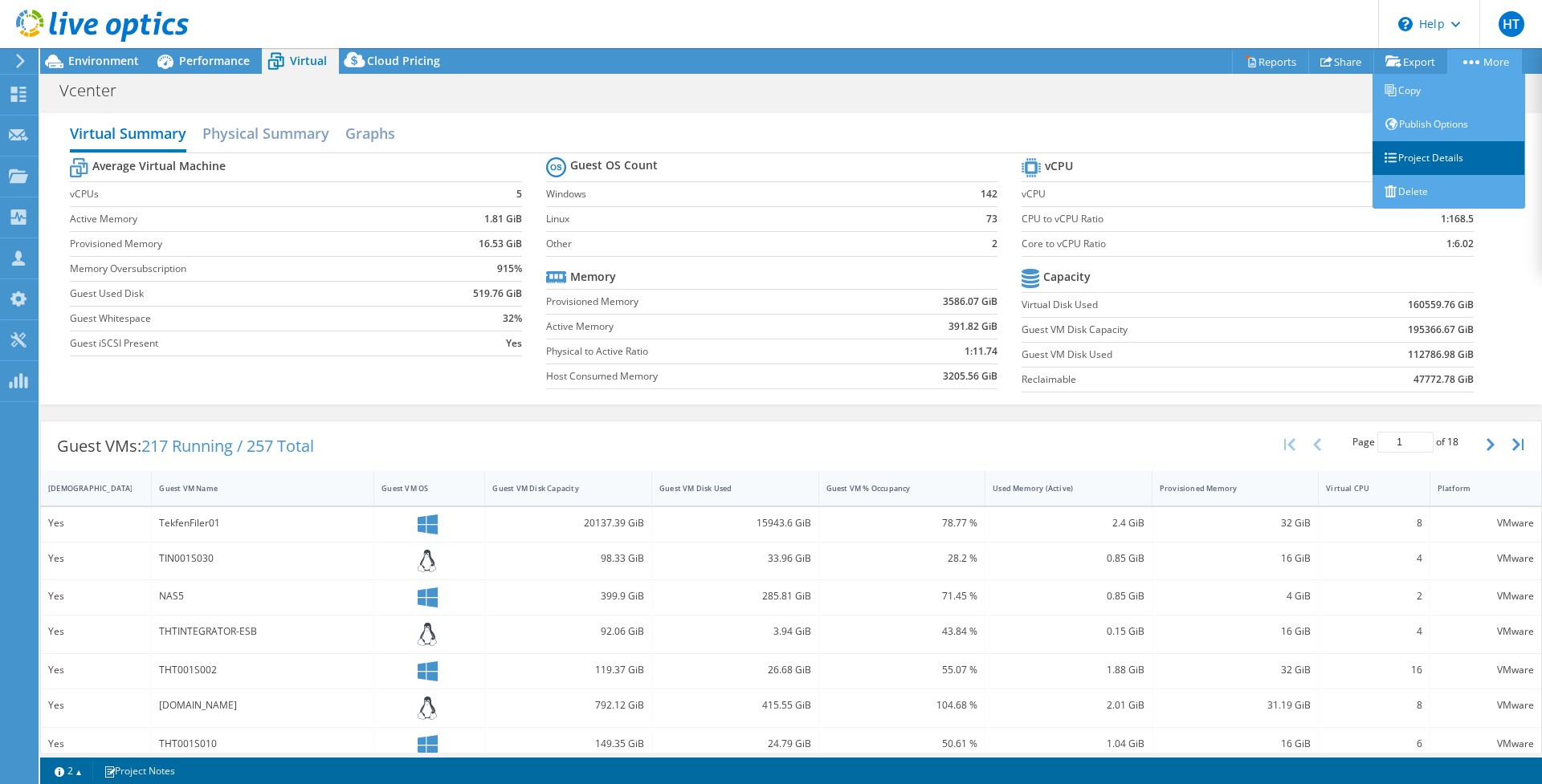
click at [1426, 159] on link "Project Details" at bounding box center [1449, 158] width 153 height 34
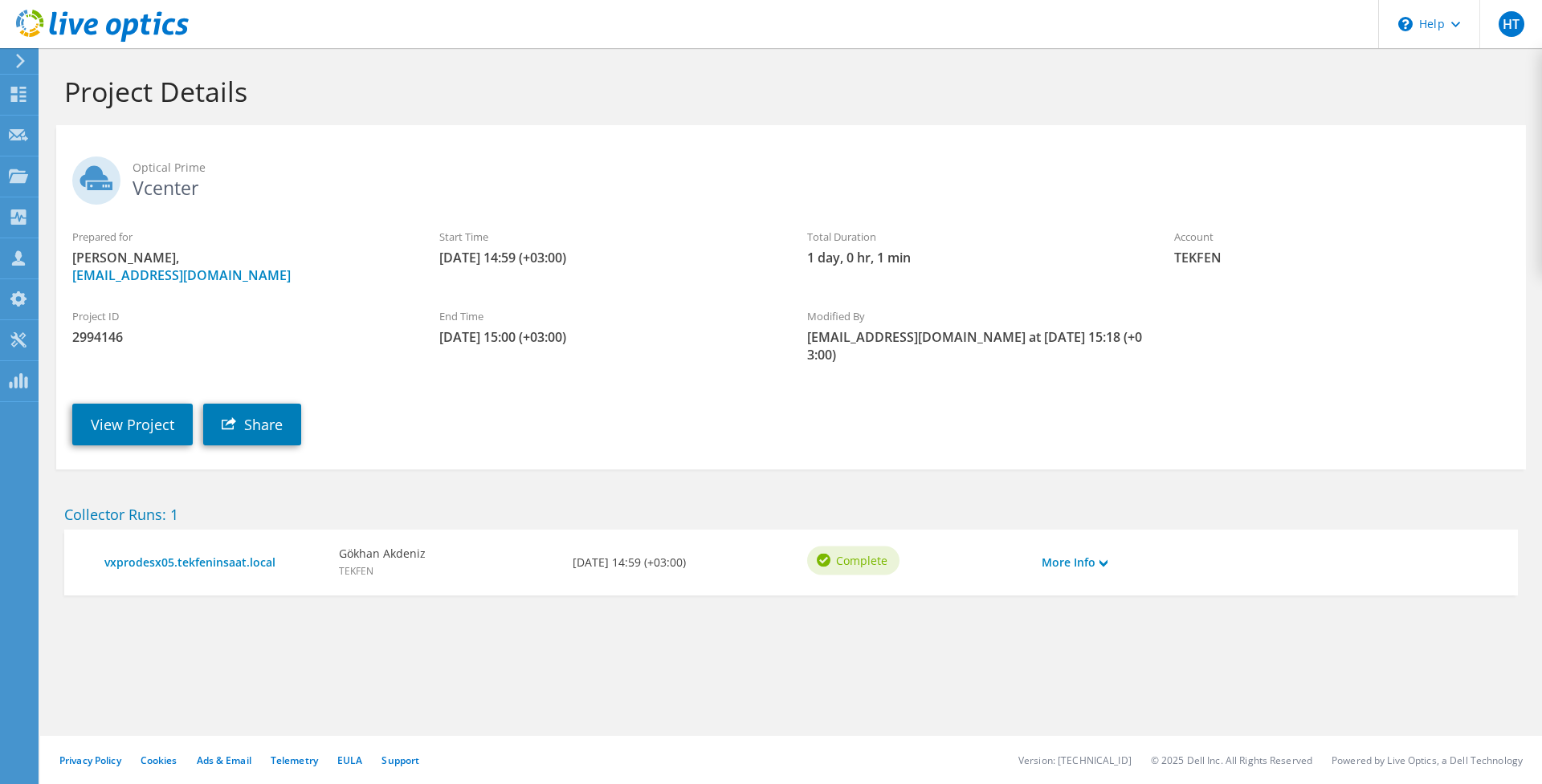
click at [29, 25] on icon at bounding box center [103, 26] width 173 height 33
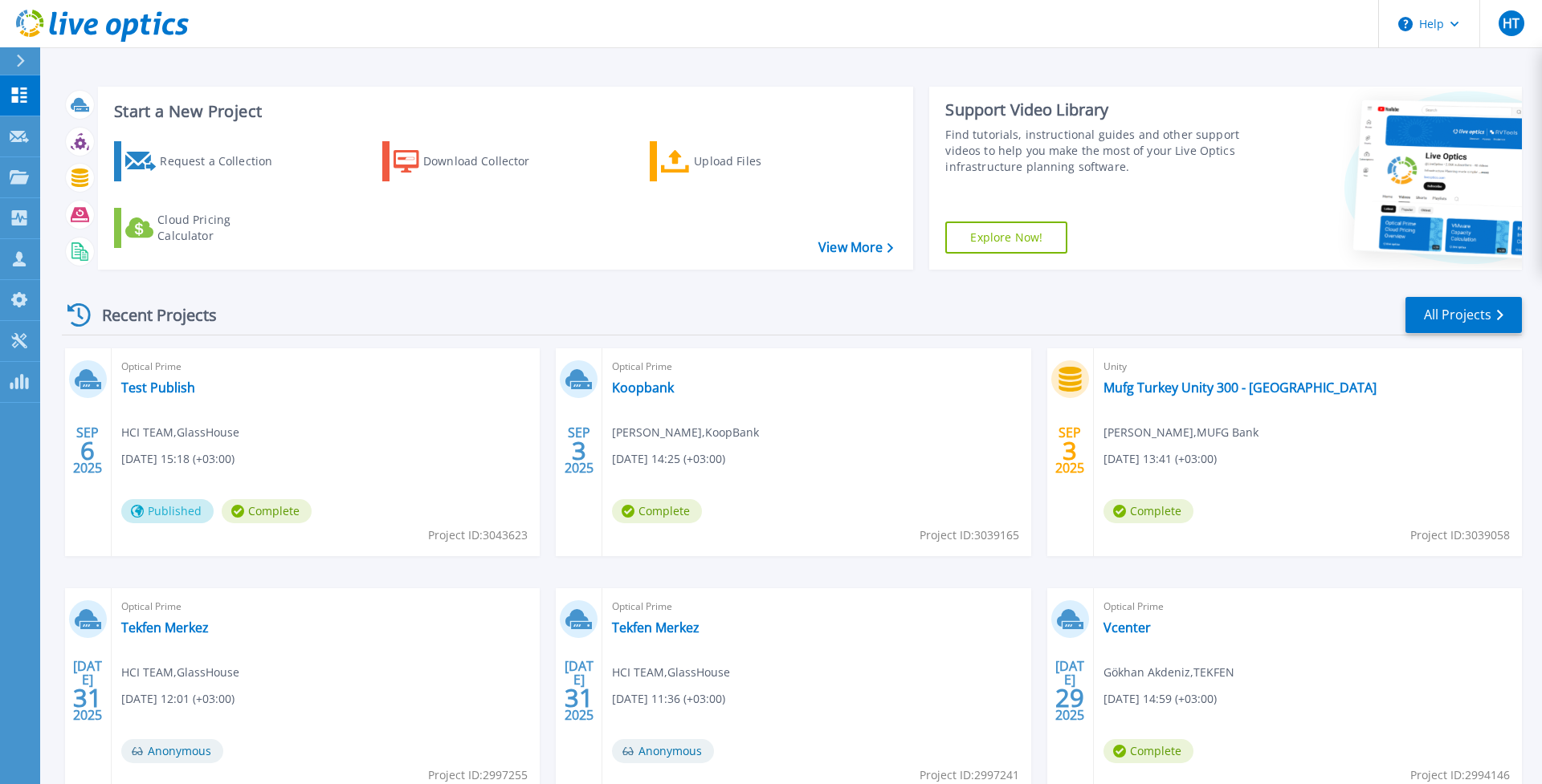
click at [305, 476] on div "Optical Prime Test Publish HCI TEAM , GlassHouse [DATE] 15:18 (+03:00) Publishe…" at bounding box center [325, 453] width 428 height 208
click at [187, 389] on link "Test Publish" at bounding box center [158, 387] width 74 height 16
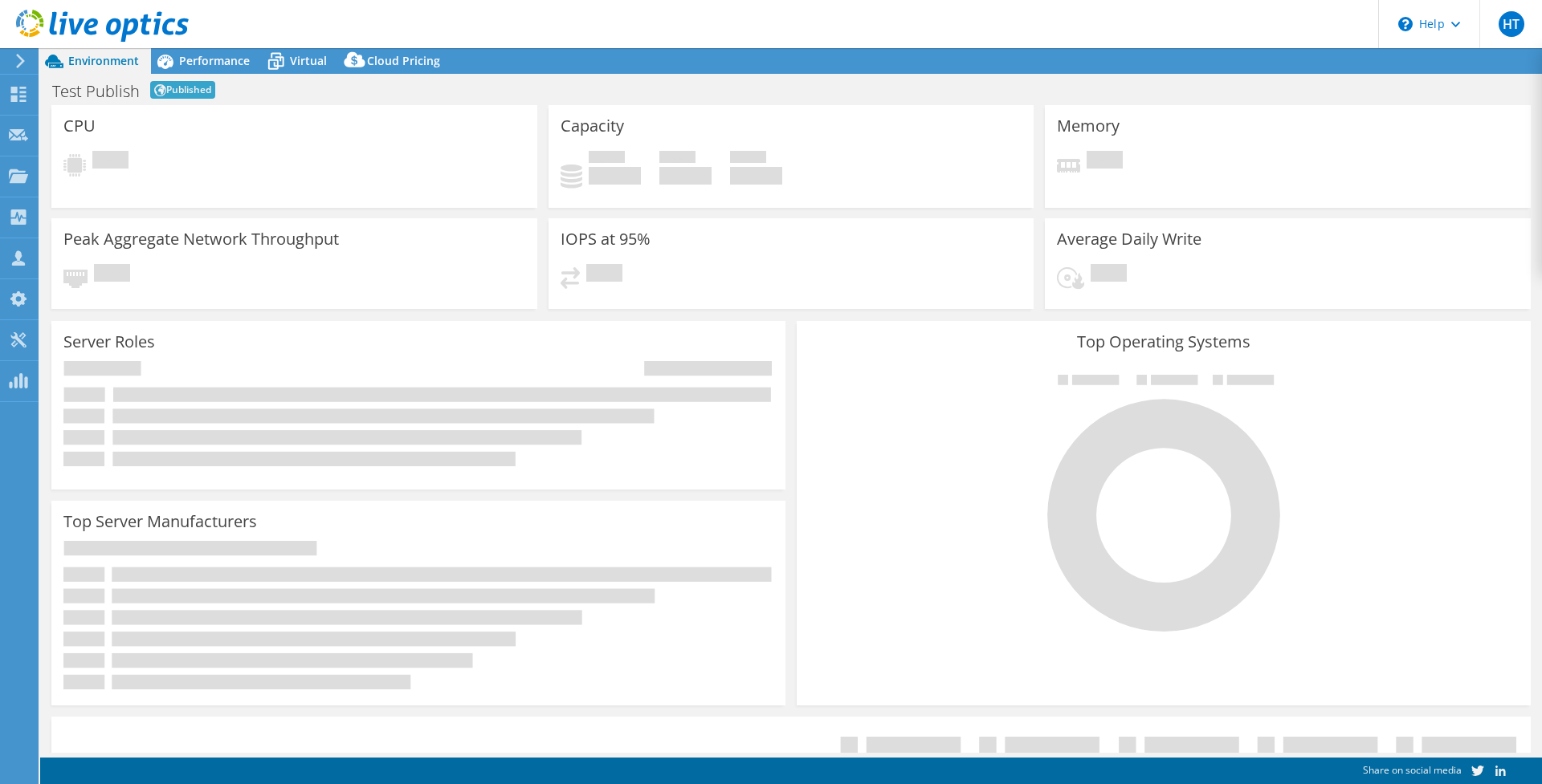
select select "USD"
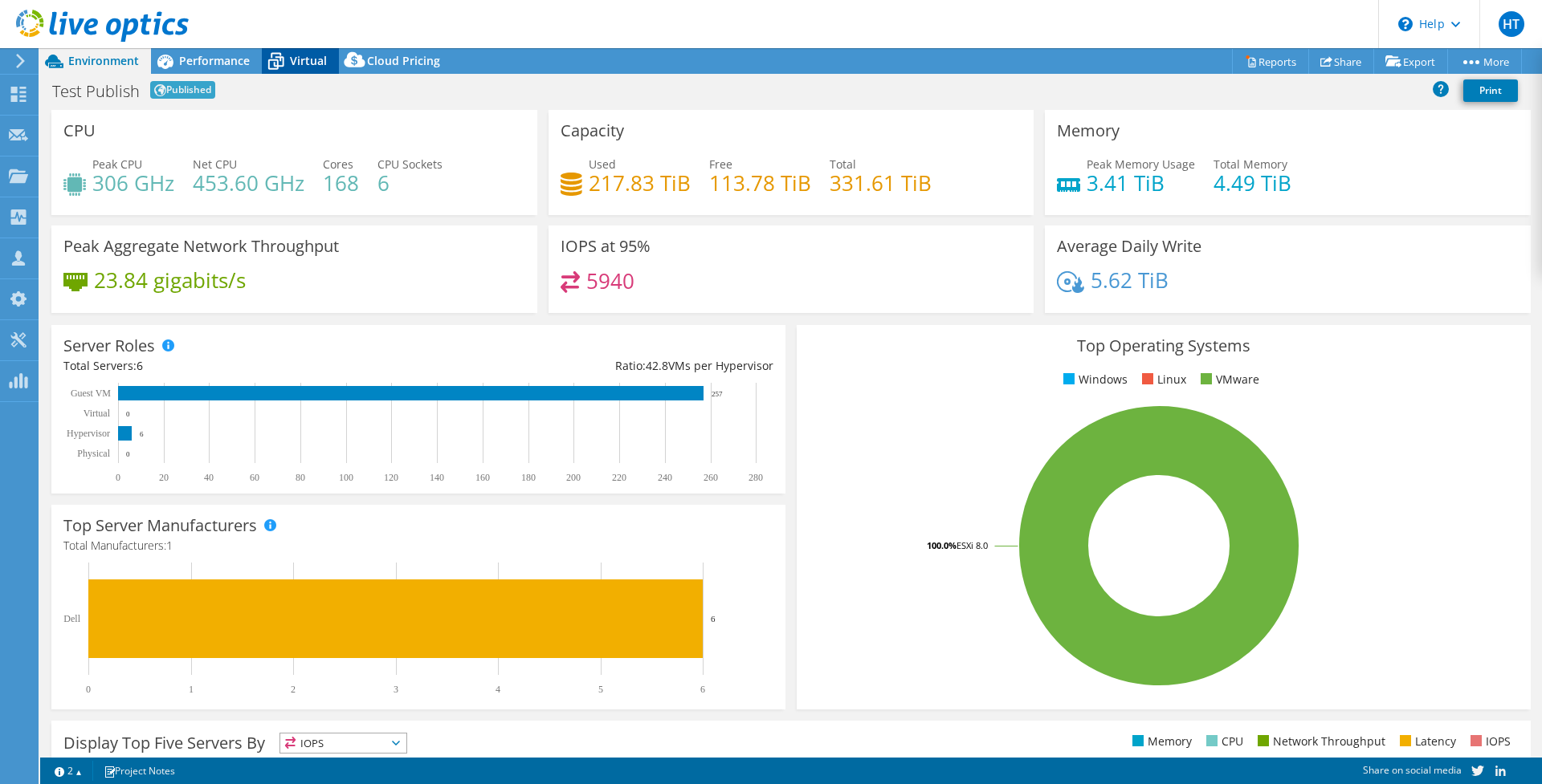
click at [300, 63] on span "Virtual" at bounding box center [309, 61] width 37 height 15
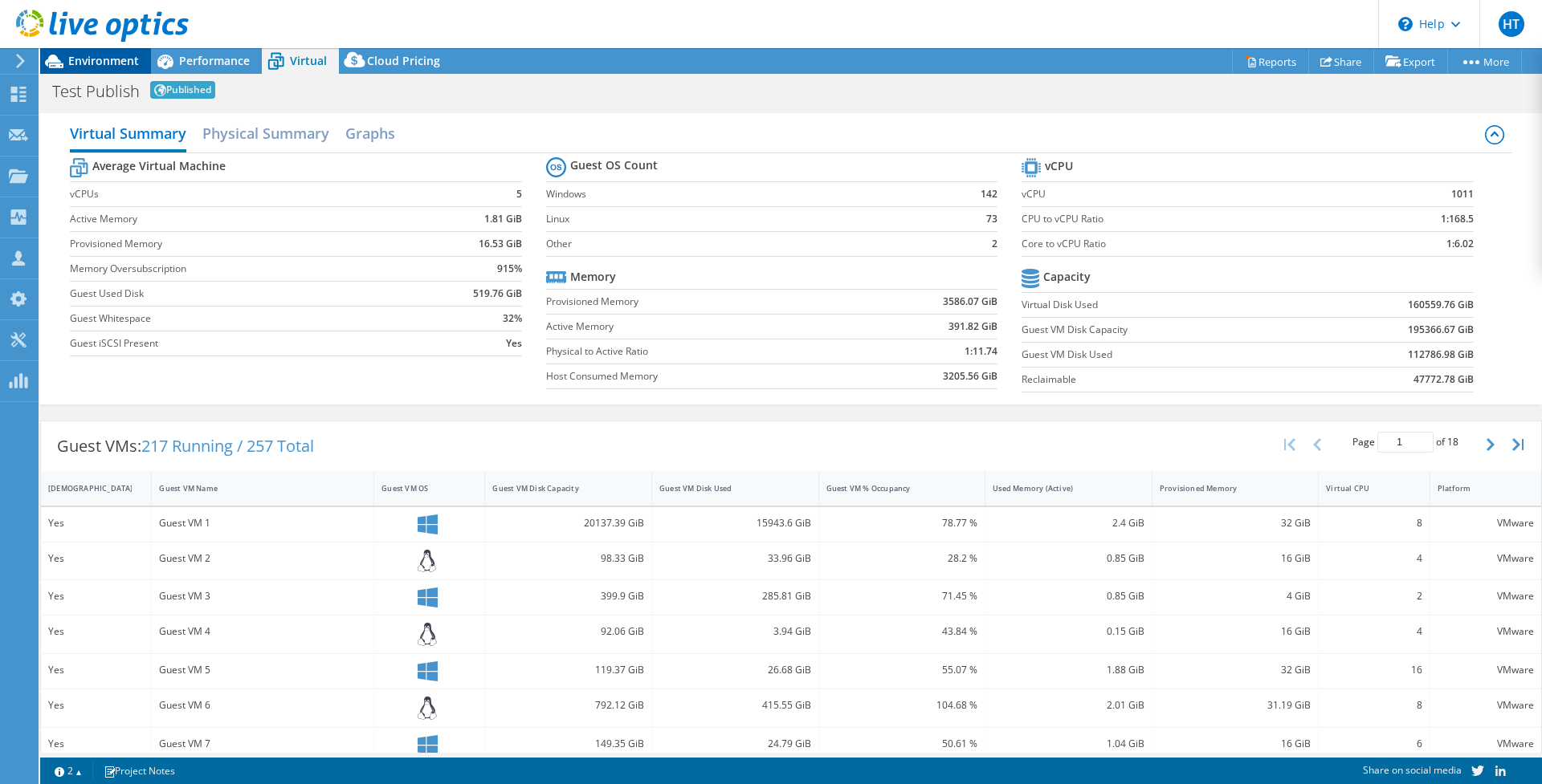
click at [86, 55] on span "Environment" at bounding box center [104, 61] width 71 height 15
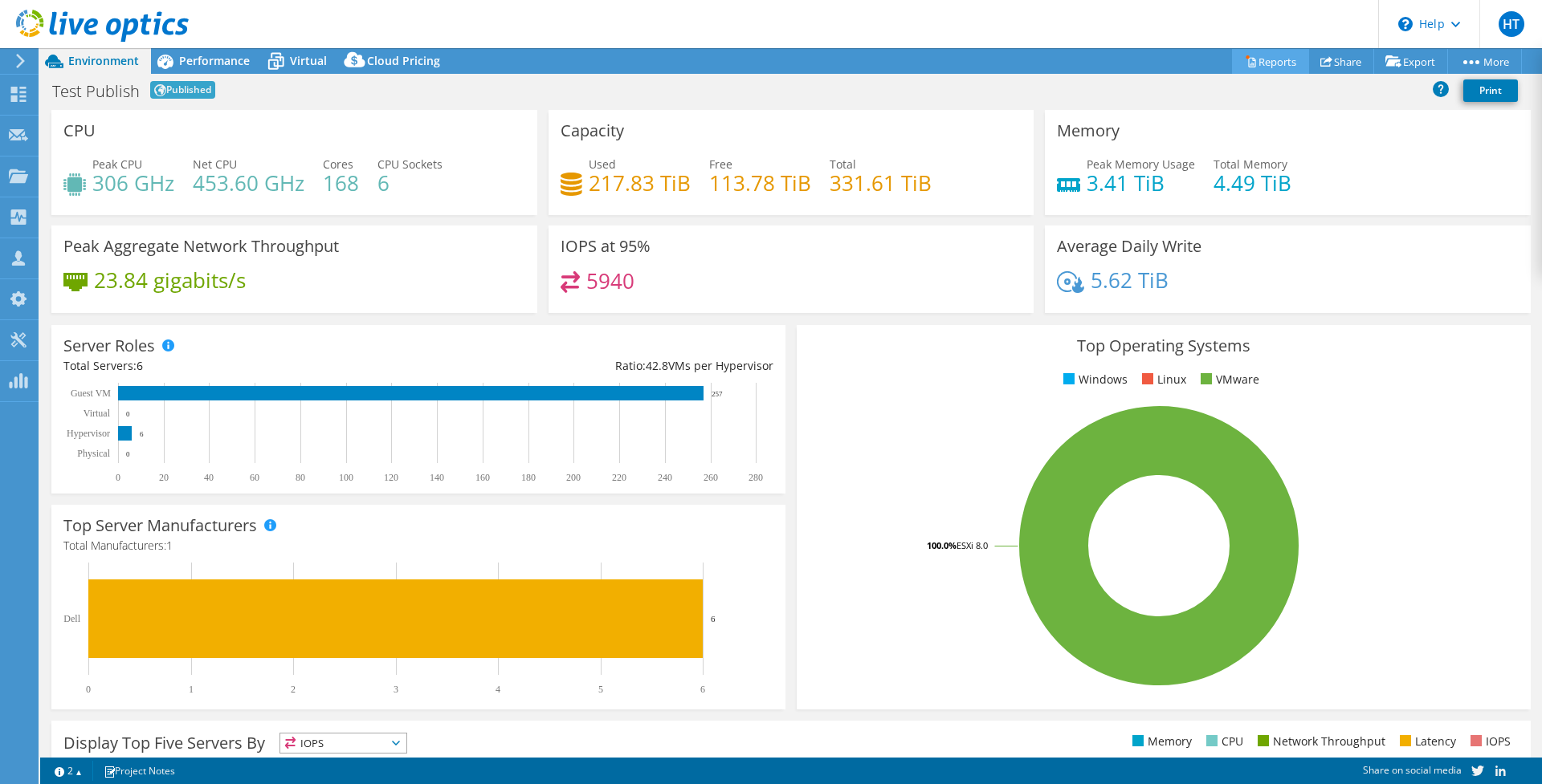
click at [1267, 60] on link "Reports" at bounding box center [1270, 61] width 77 height 25
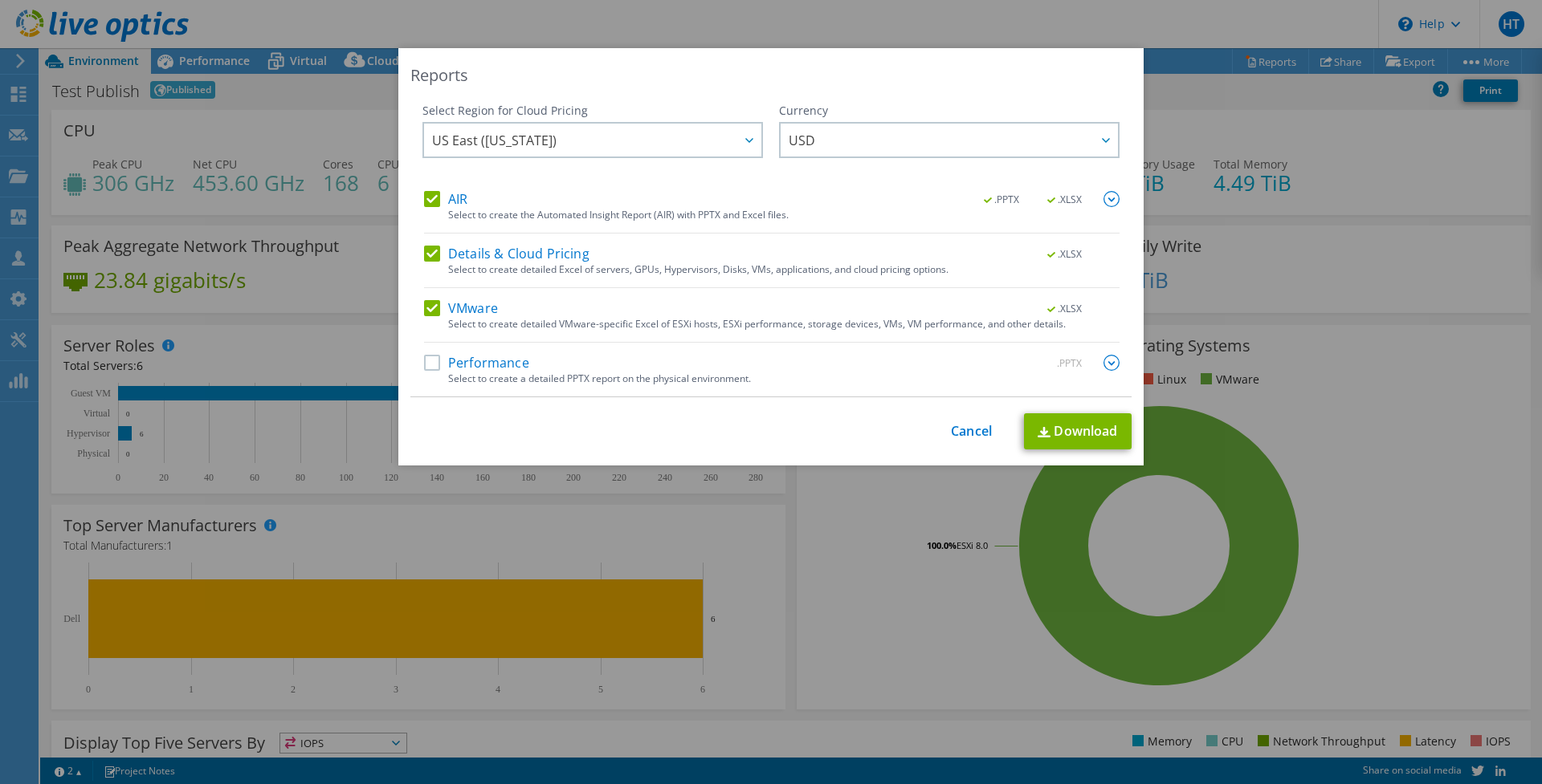
click at [433, 251] on label "Details & Cloud Pricing" at bounding box center [507, 254] width 165 height 16
click at [0, 0] on input "Details & Cloud Pricing" at bounding box center [0, 0] width 0 height 0
click at [434, 363] on label "Performance" at bounding box center [476, 362] width 105 height 16
click at [0, 0] on input "Performance" at bounding box center [0, 0] width 0 height 0
click at [434, 363] on label "Performance" at bounding box center [476, 362] width 105 height 16
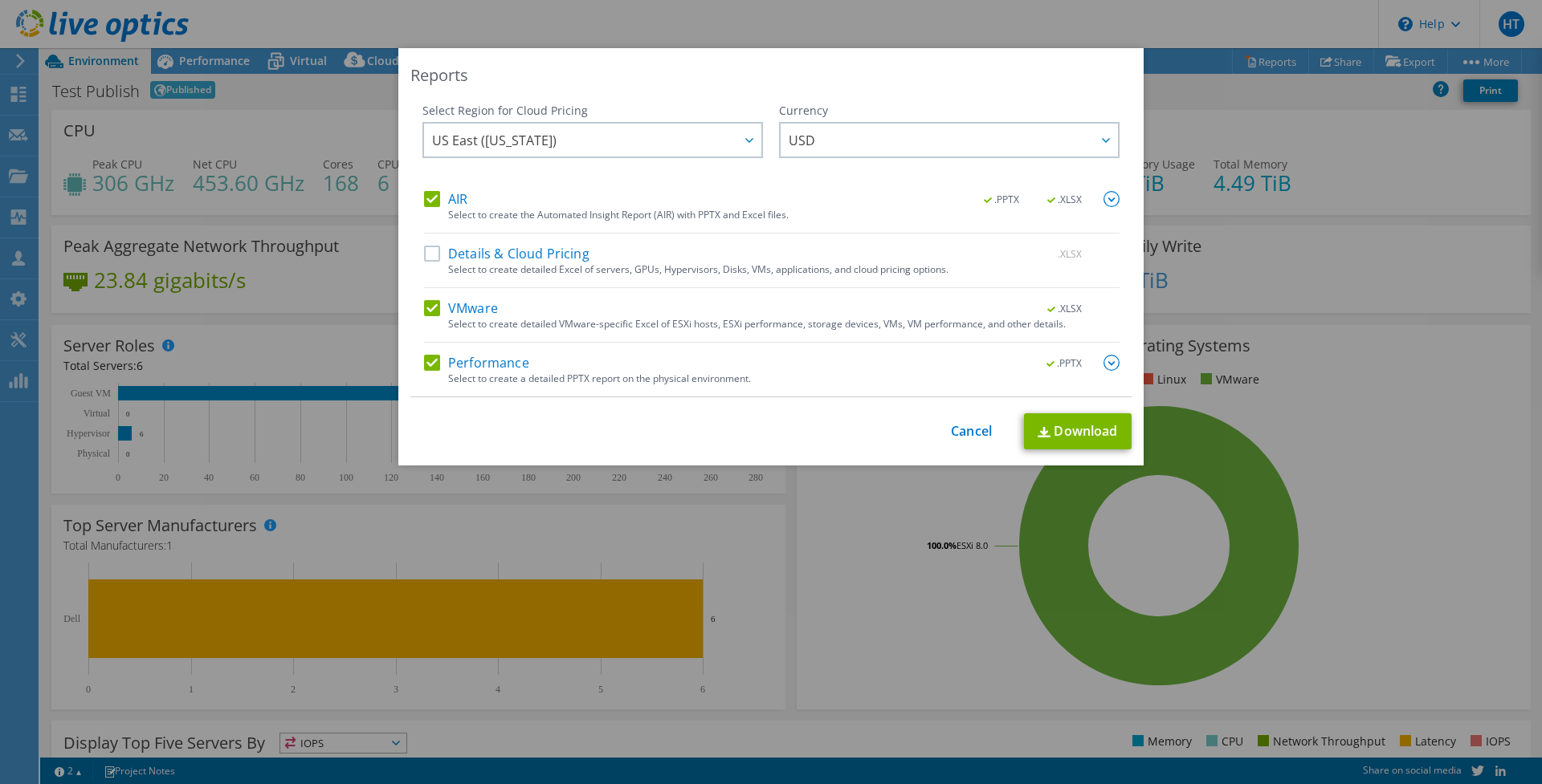
click at [0, 0] on input "Performance" at bounding box center [0, 0] width 0 height 0
click at [437, 363] on label "Performance" at bounding box center [476, 362] width 105 height 16
click at [0, 0] on input "Performance" at bounding box center [0, 0] width 0 height 0
click at [827, 152] on span "USD" at bounding box center [953, 140] width 329 height 33
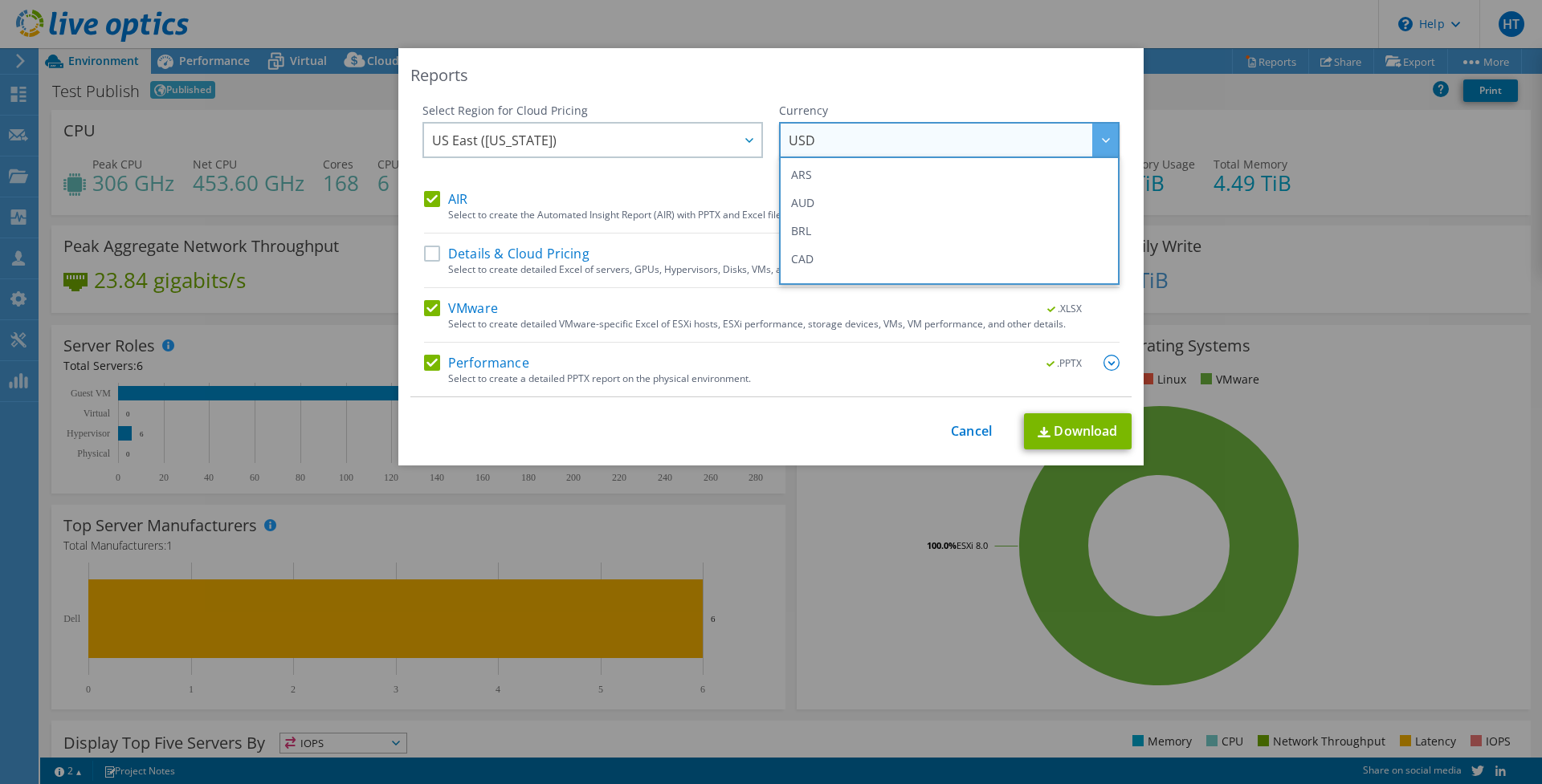
click at [827, 152] on span "USD" at bounding box center [953, 140] width 329 height 33
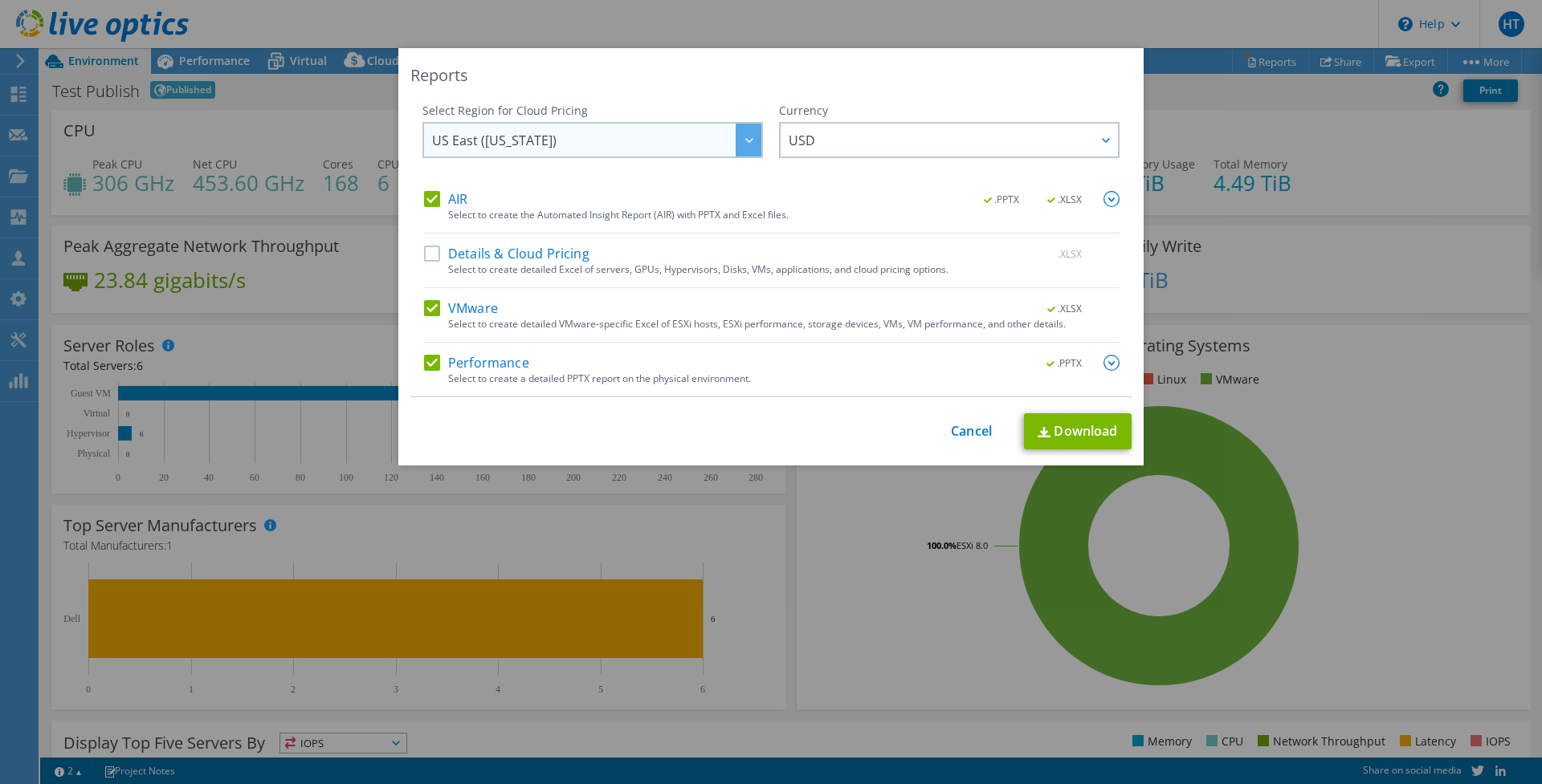
click at [748, 138] on icon at bounding box center [749, 140] width 8 height 5
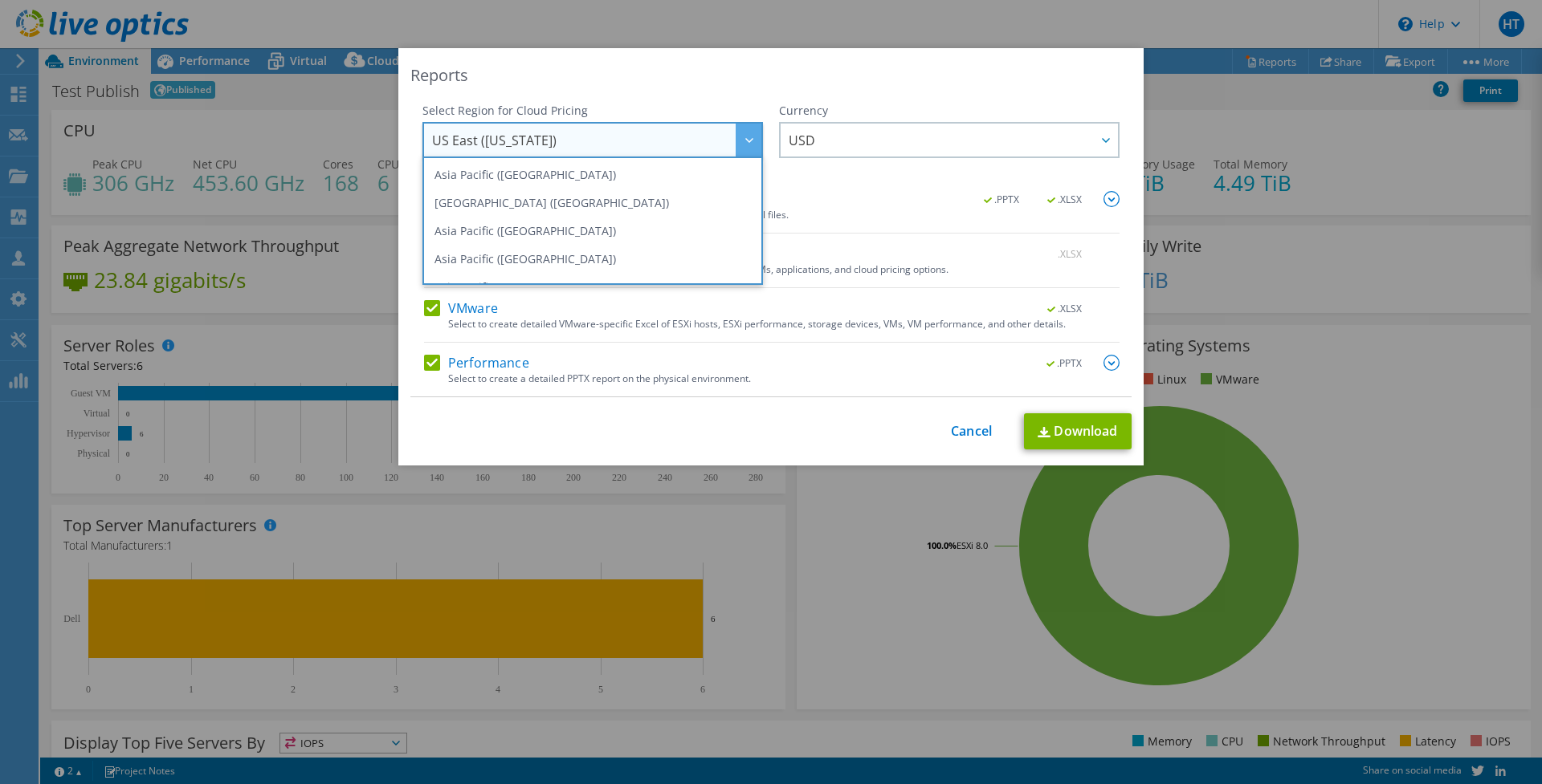
click at [723, 68] on div "Reports" at bounding box center [771, 75] width 721 height 22
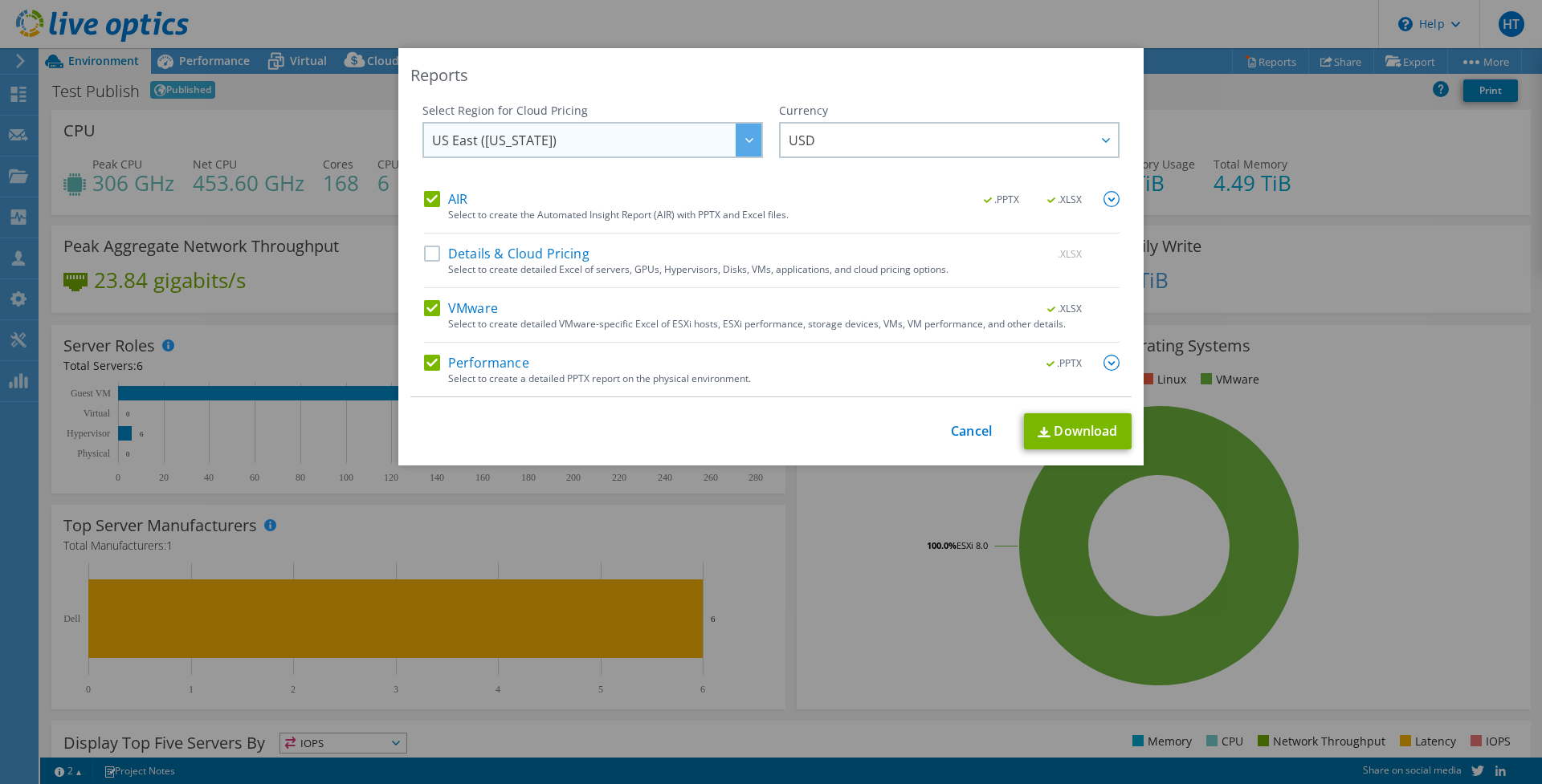
click at [744, 125] on div at bounding box center [748, 140] width 26 height 33
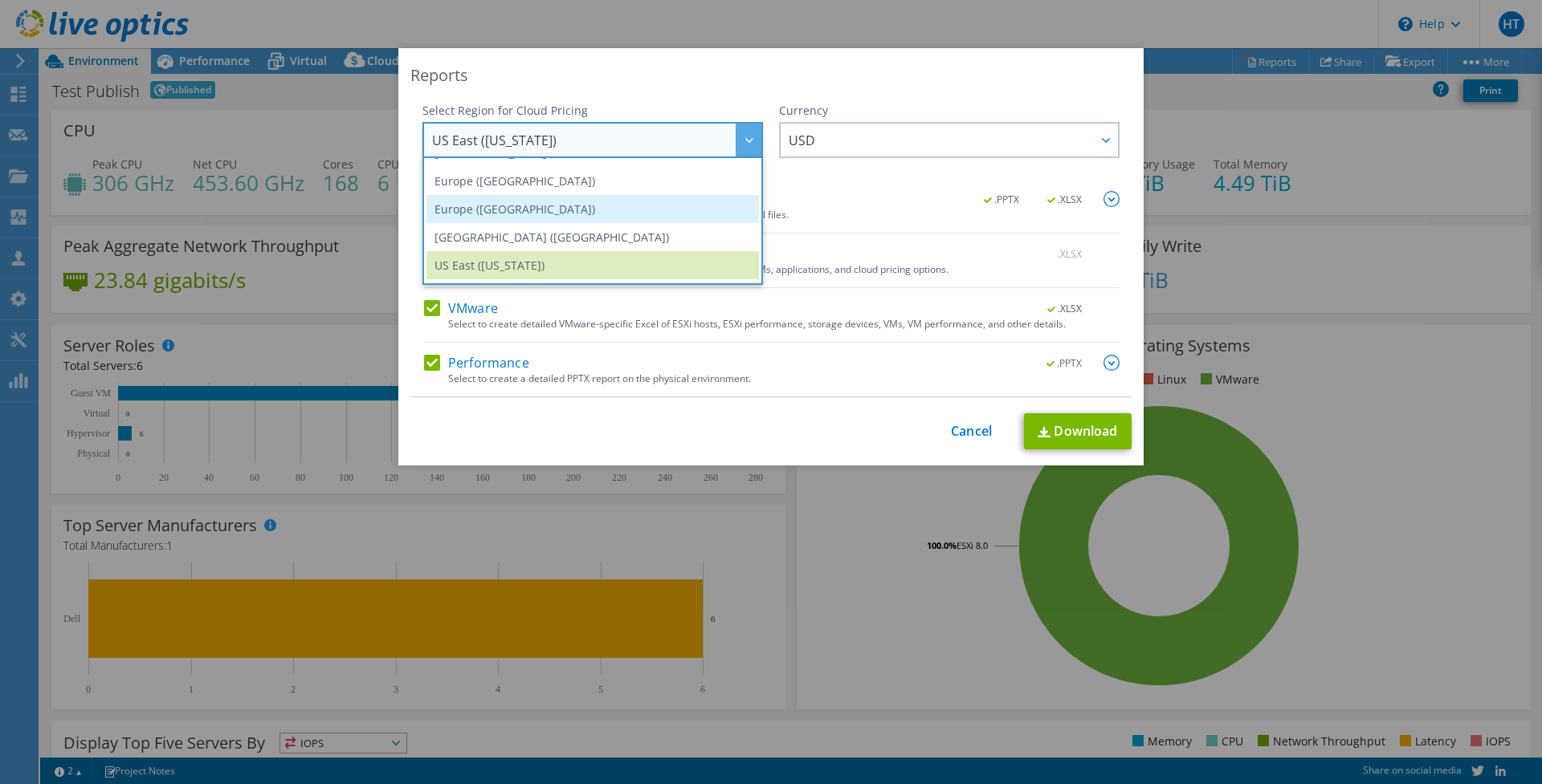
scroll to position [192, 0]
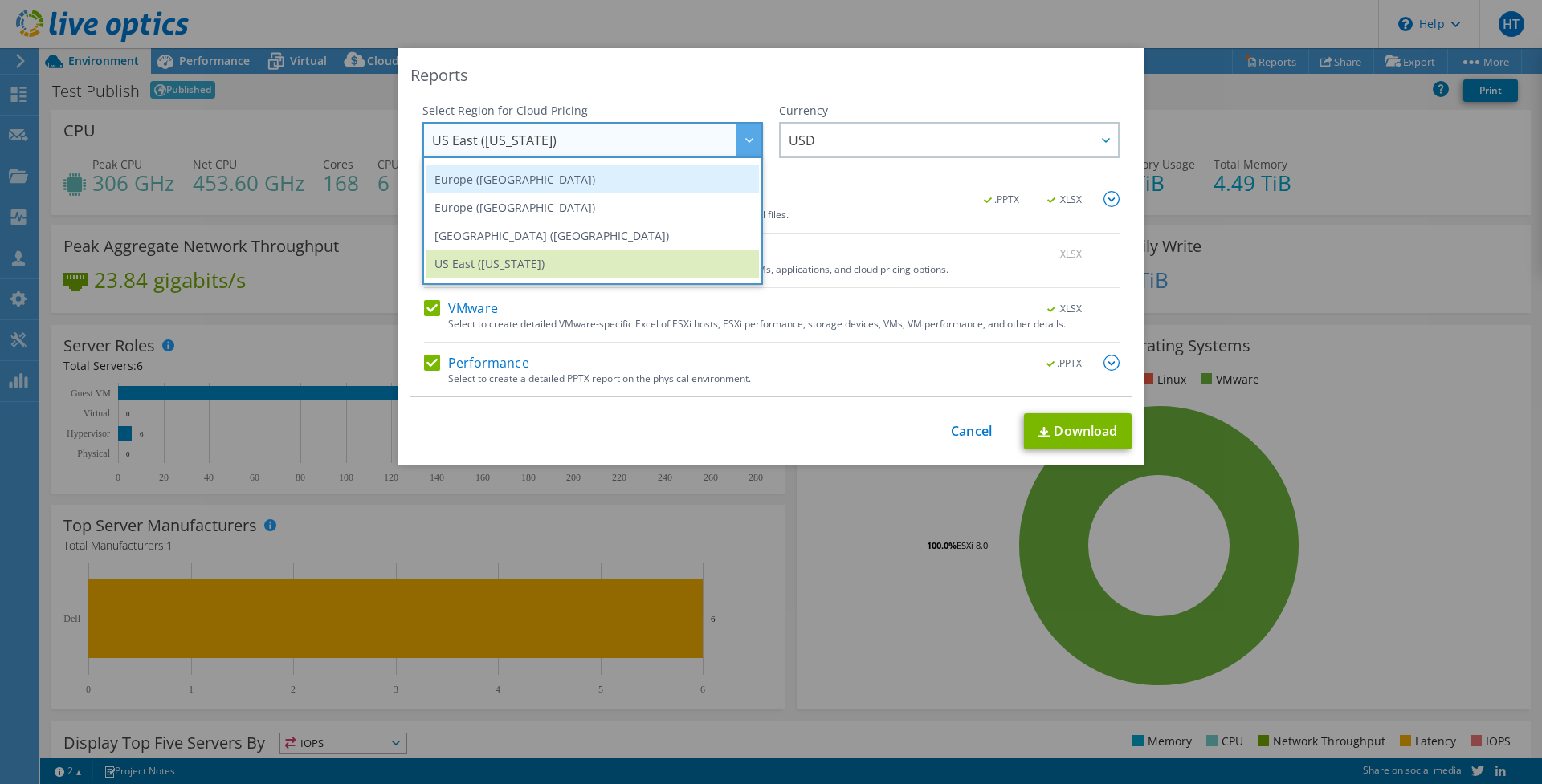
click at [658, 190] on li "Europe ([GEOGRAPHIC_DATA])" at bounding box center [593, 179] width 333 height 28
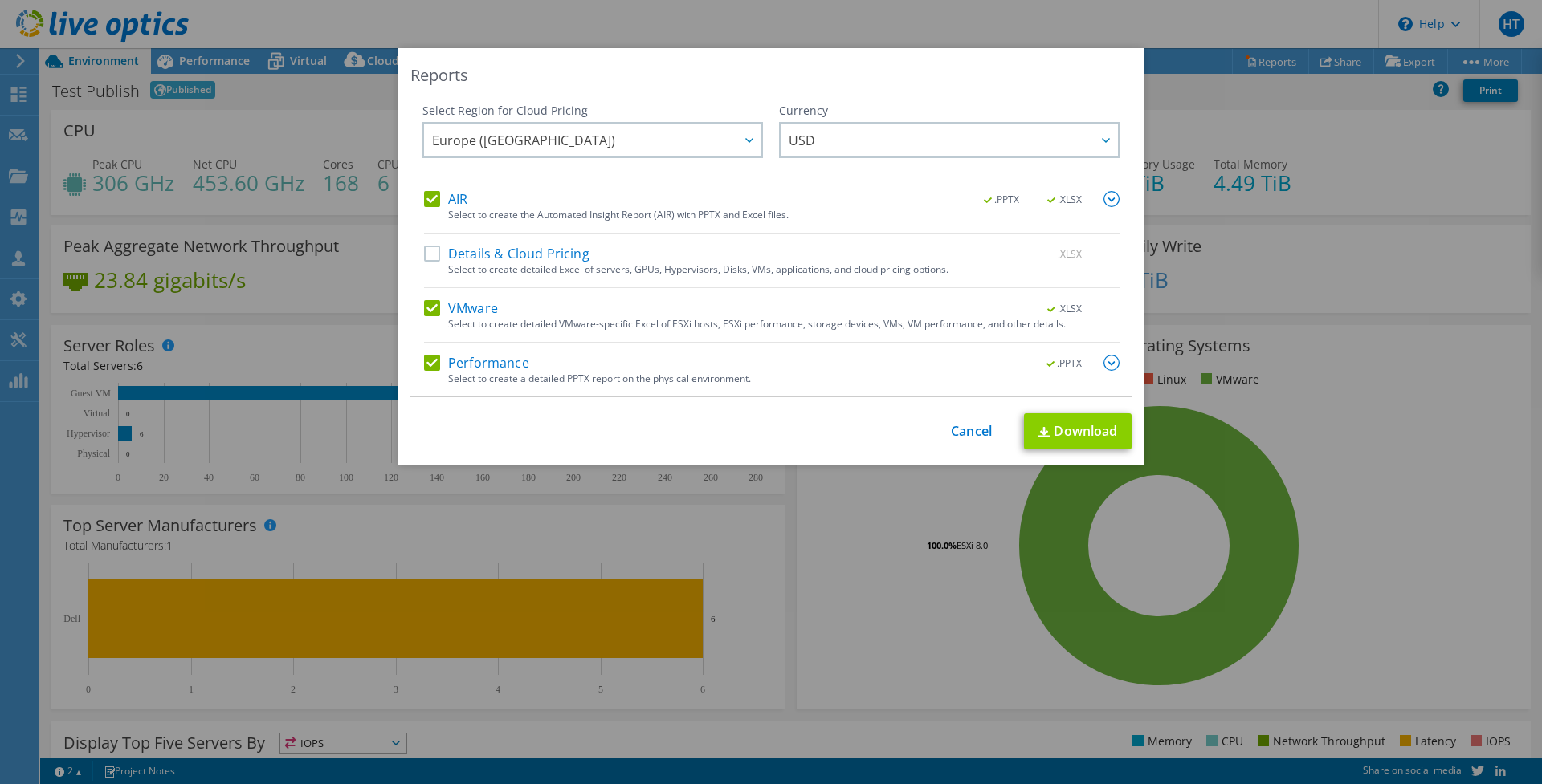
click at [1051, 429] on link "Download" at bounding box center [1078, 431] width 108 height 37
click at [963, 431] on link "Cancel" at bounding box center [971, 431] width 41 height 15
